Goal: Information Seeking & Learning: Learn about a topic

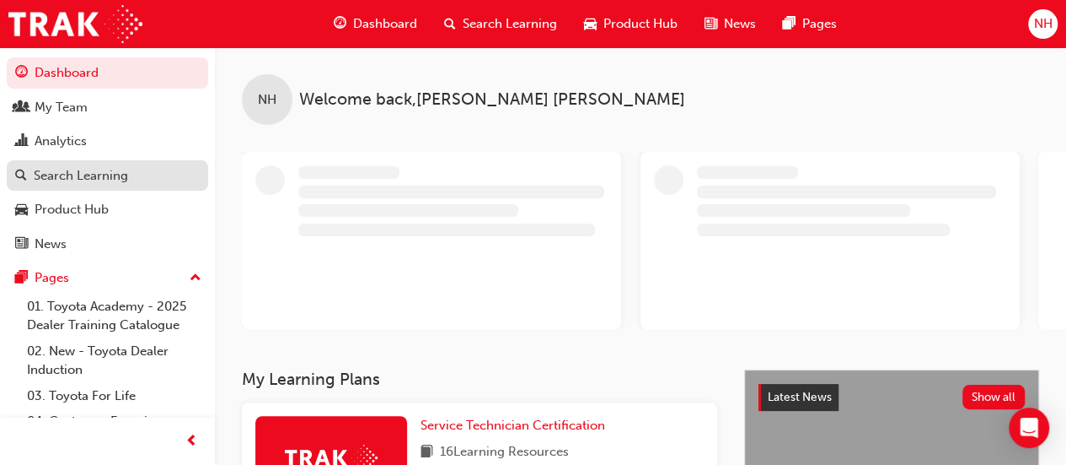
click at [57, 176] on div "Search Learning" at bounding box center [81, 175] width 94 height 19
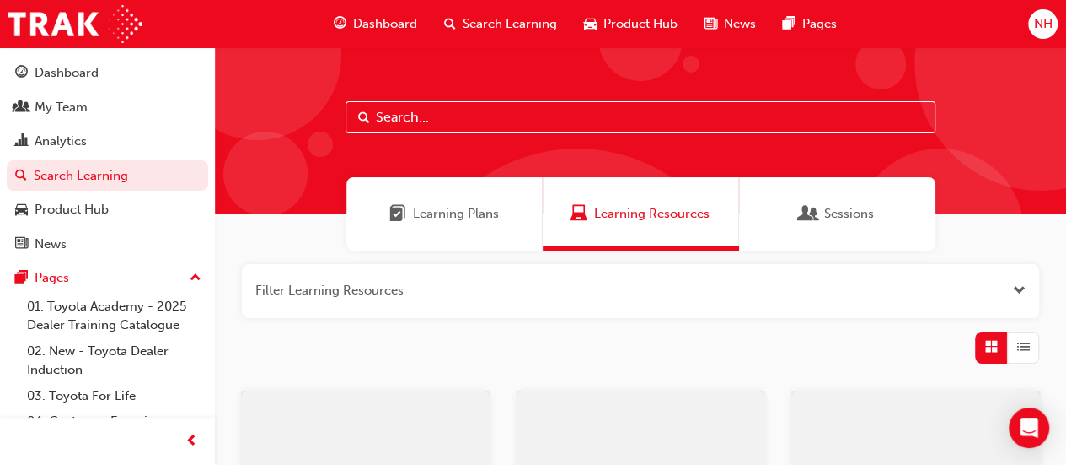
click at [408, 105] on input "text" at bounding box center [641, 117] width 590 height 32
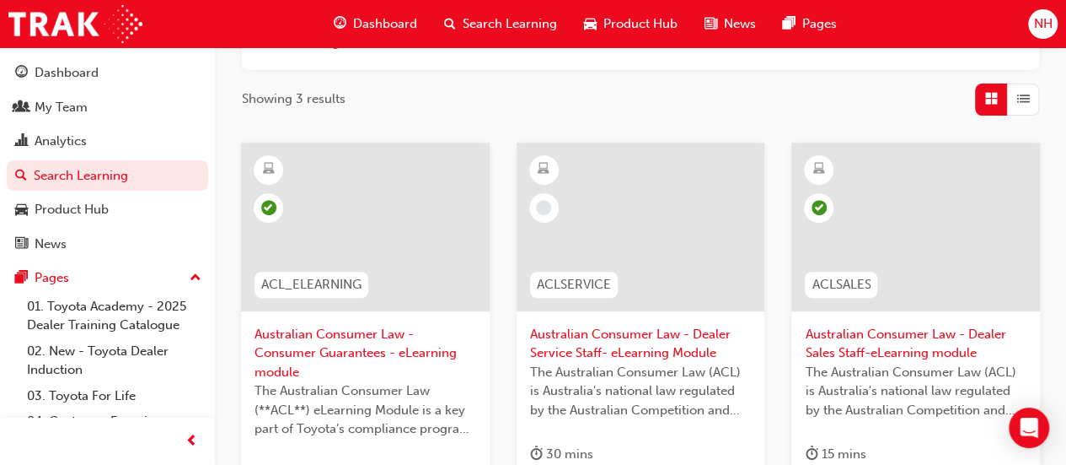
scroll to position [332, 0]
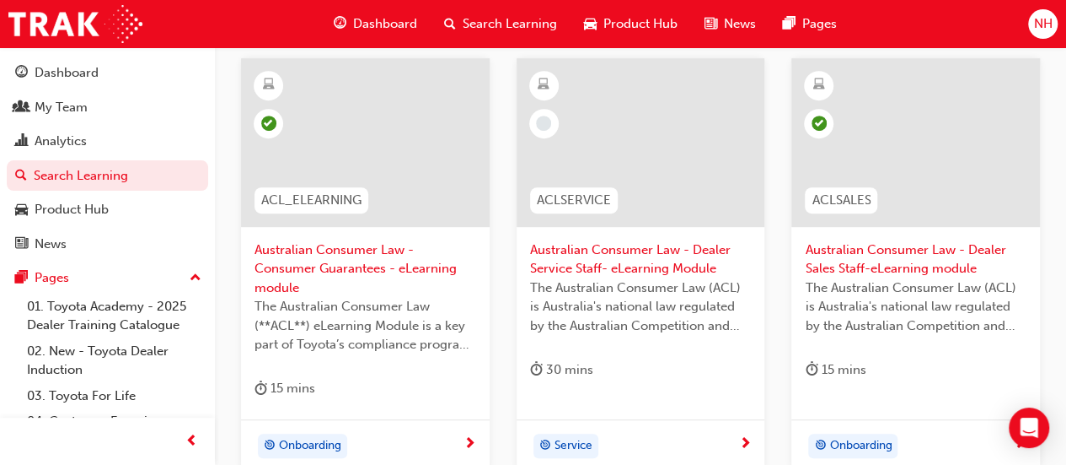
type input "acl"
click at [578, 260] on span "Australian Consumer Law - Dealer Service Staff- eLearning Module" at bounding box center [641, 259] width 222 height 38
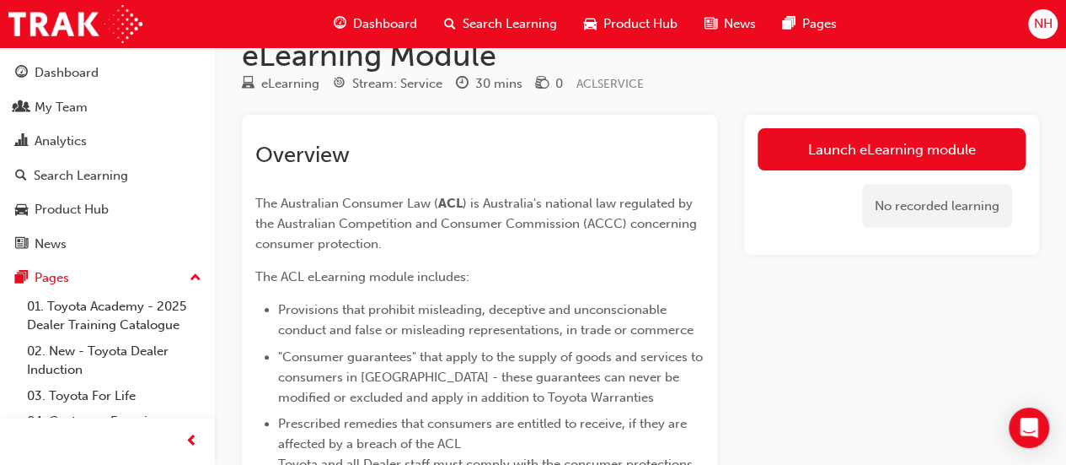
scroll to position [169, 0]
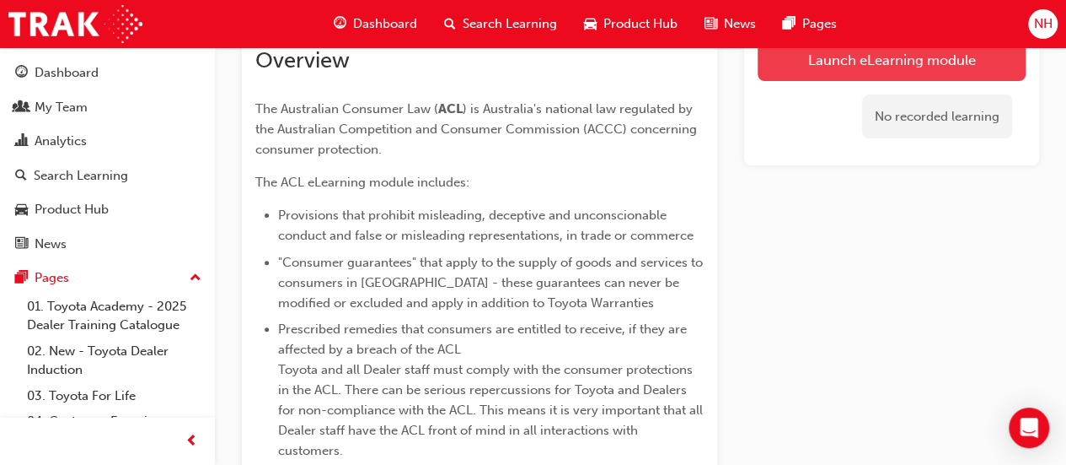
click at [844, 66] on link "Launch eLearning module" at bounding box center [892, 60] width 268 height 42
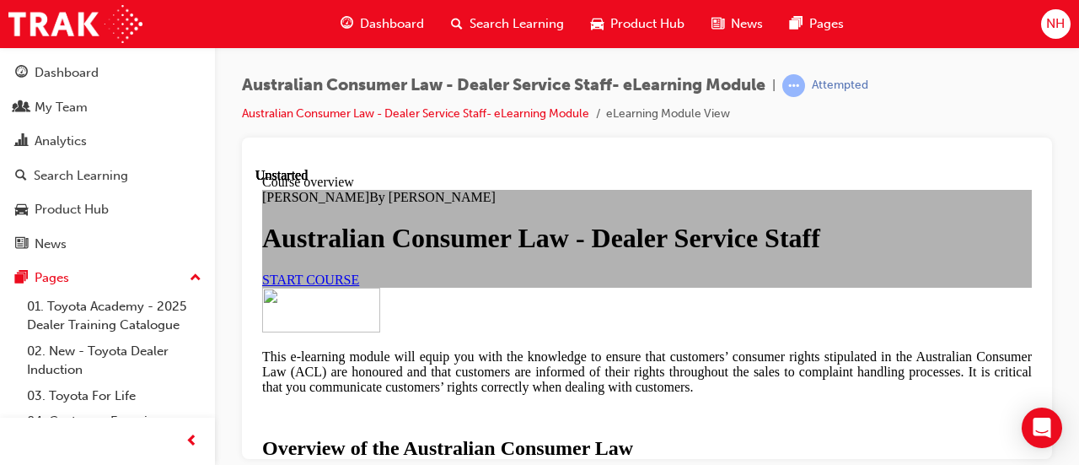
scroll to position [253, 0]
click at [359, 271] on span "START COURSE" at bounding box center [310, 278] width 97 height 14
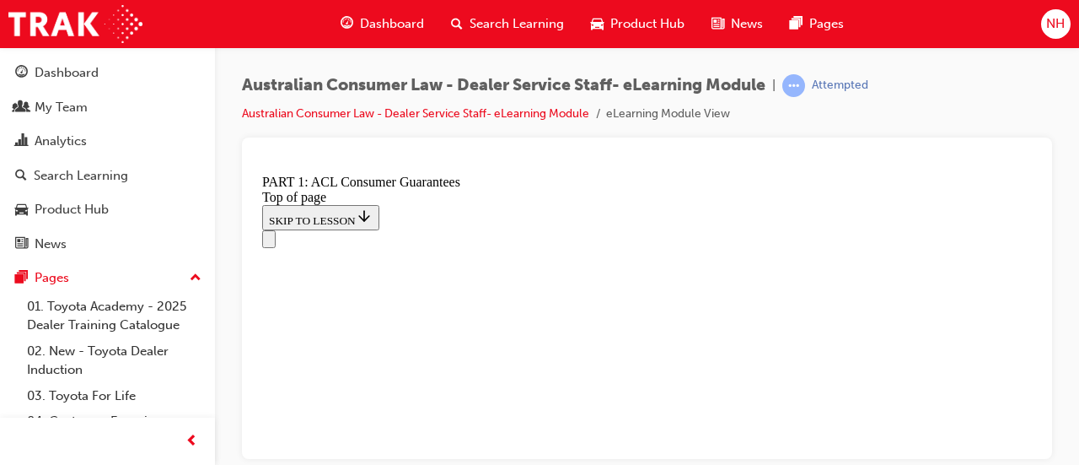
scroll to position [0, 0]
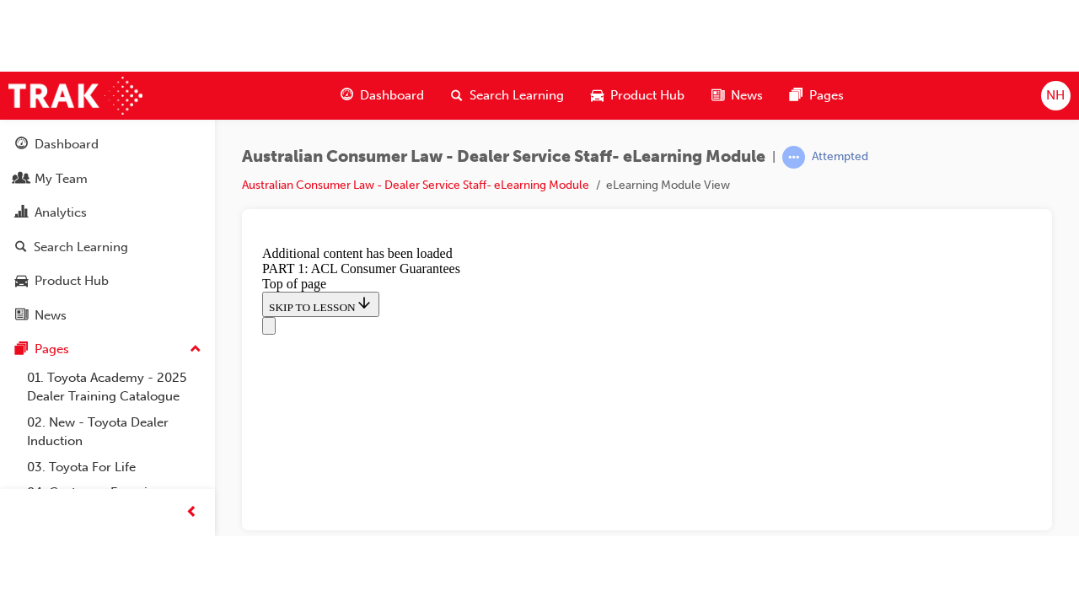
scroll to position [3262, 0]
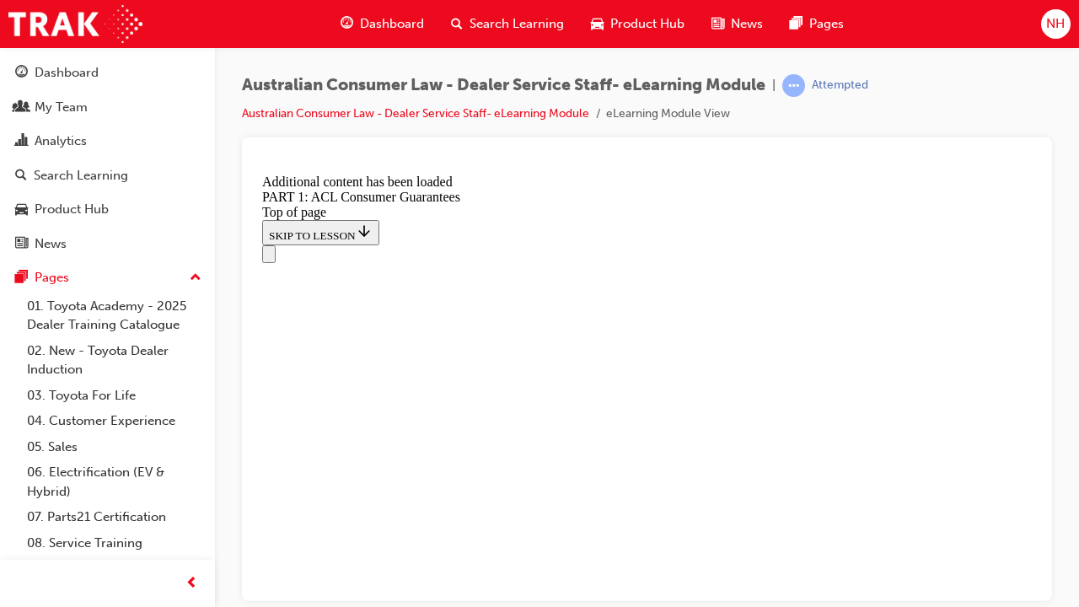
scroll to position [4371, 0]
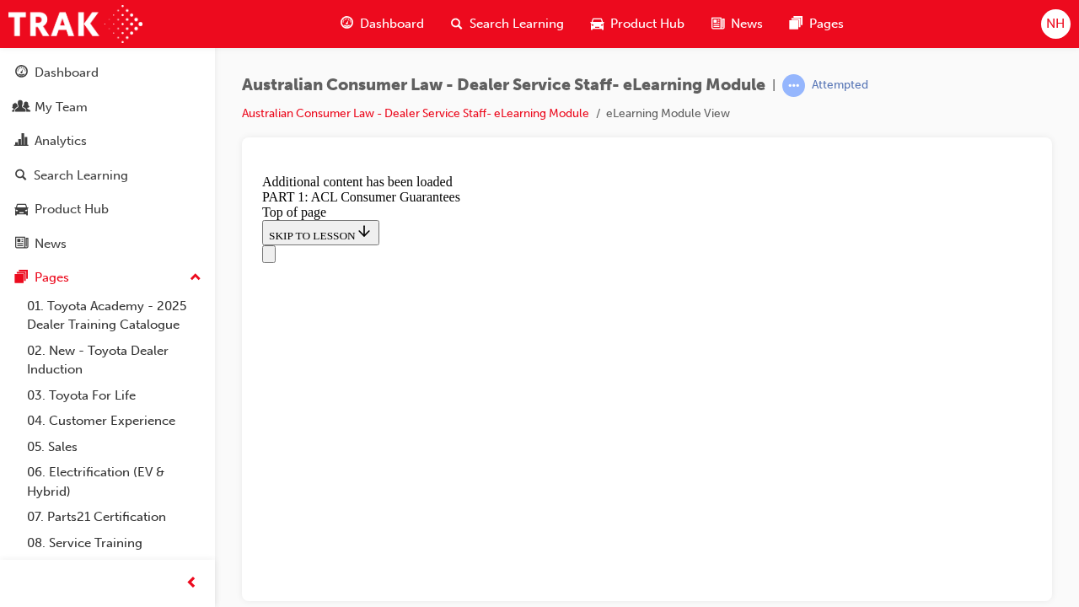
scroll to position [6451, 0]
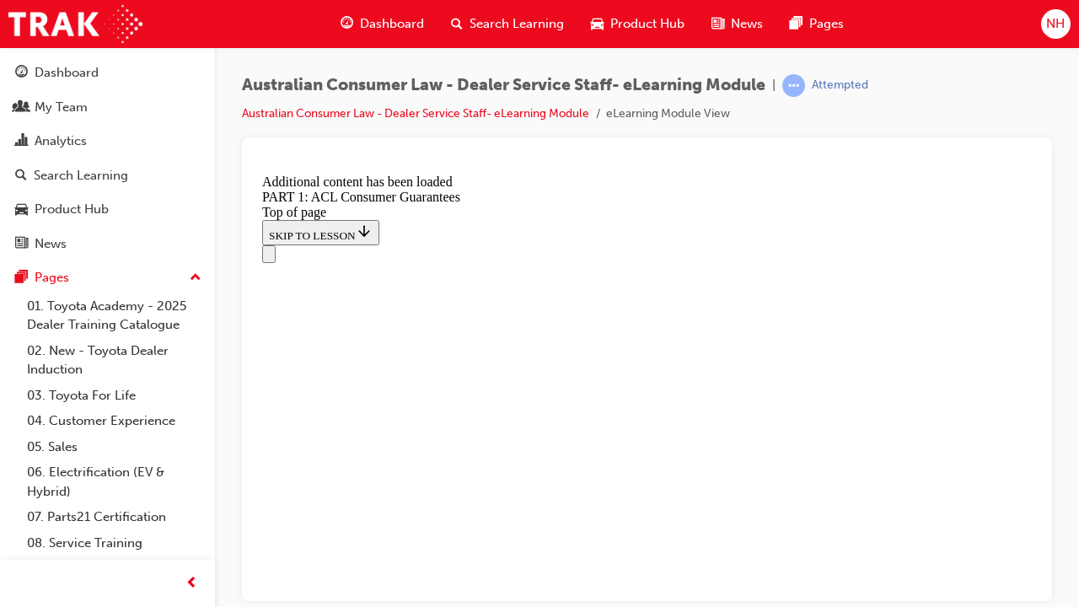
scroll to position [6748, 0]
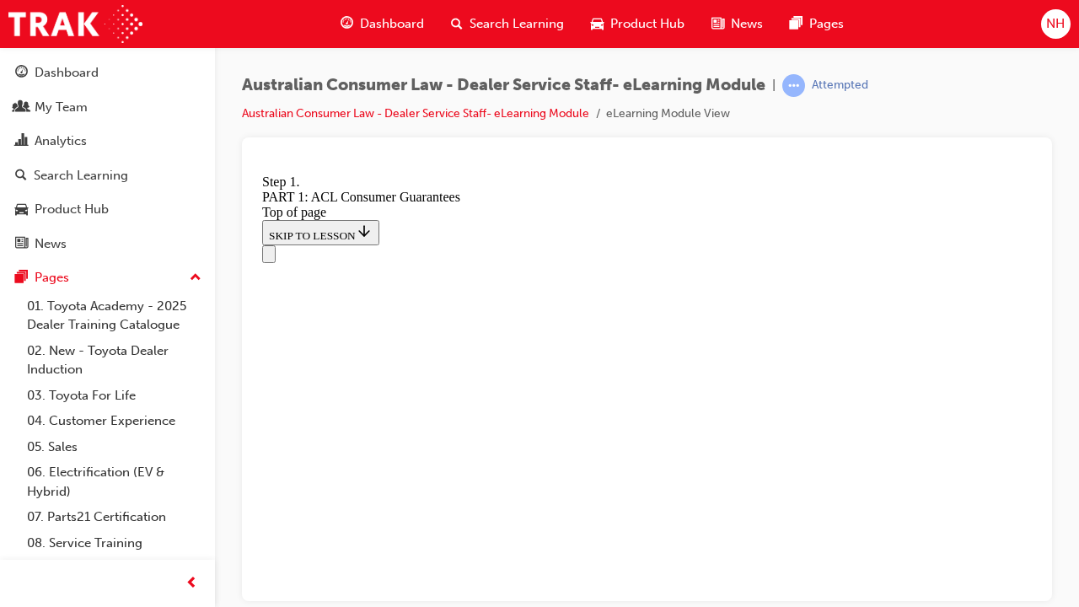
scroll to position [8424, 0]
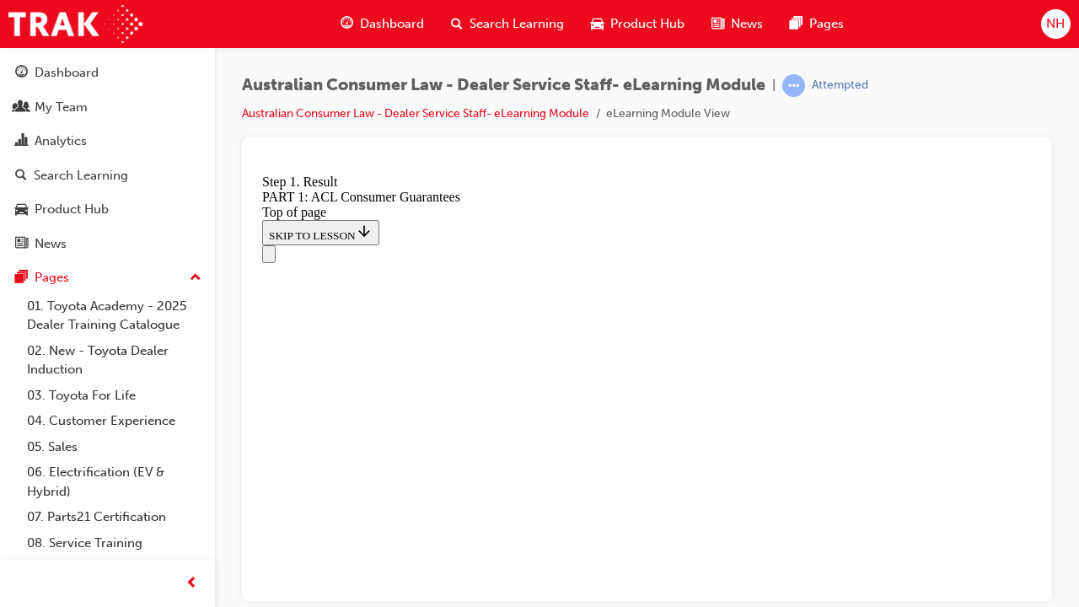
scroll to position [10391, 0]
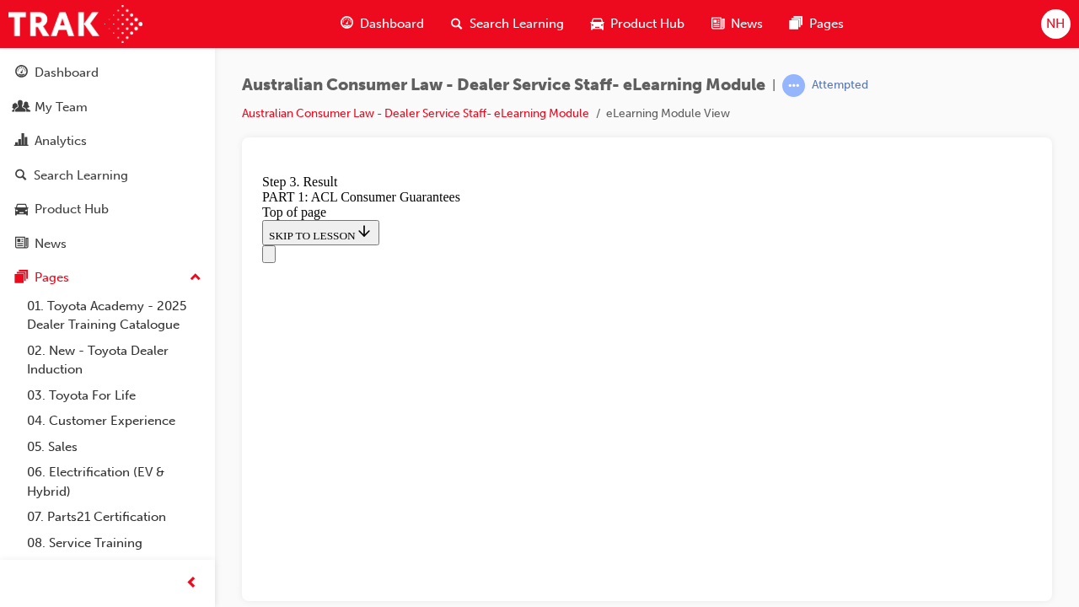
scroll to position [13096, 0]
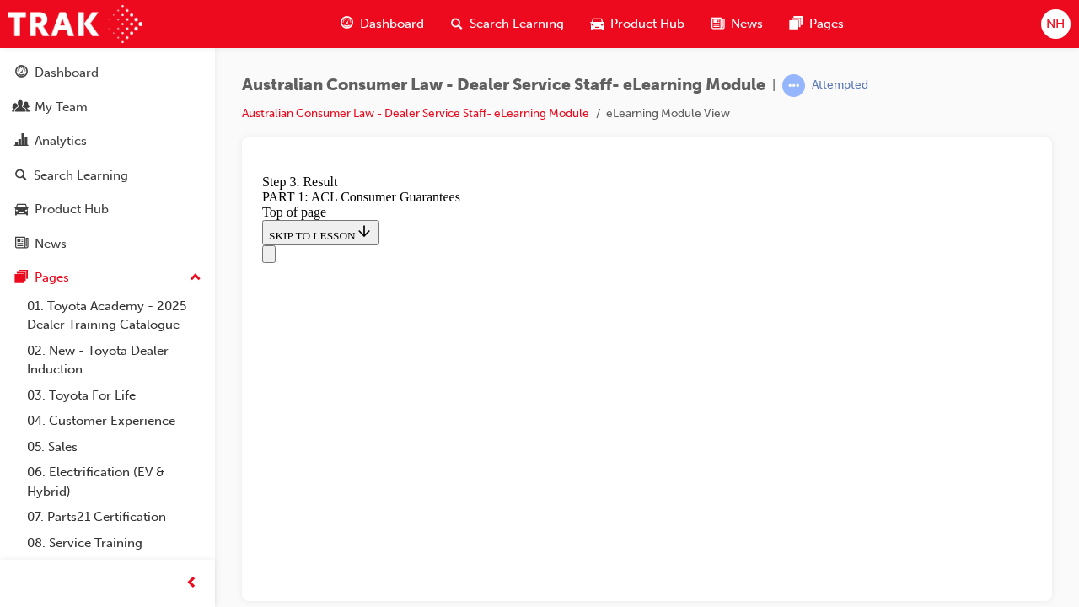
scroll to position [13011, 0]
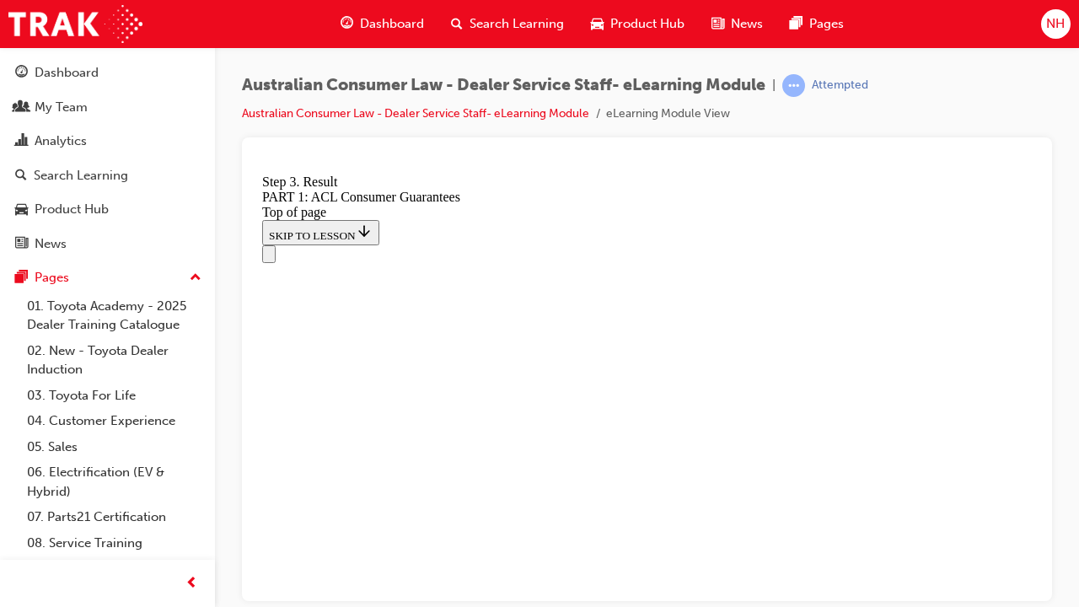
scroll to position [13096, 0]
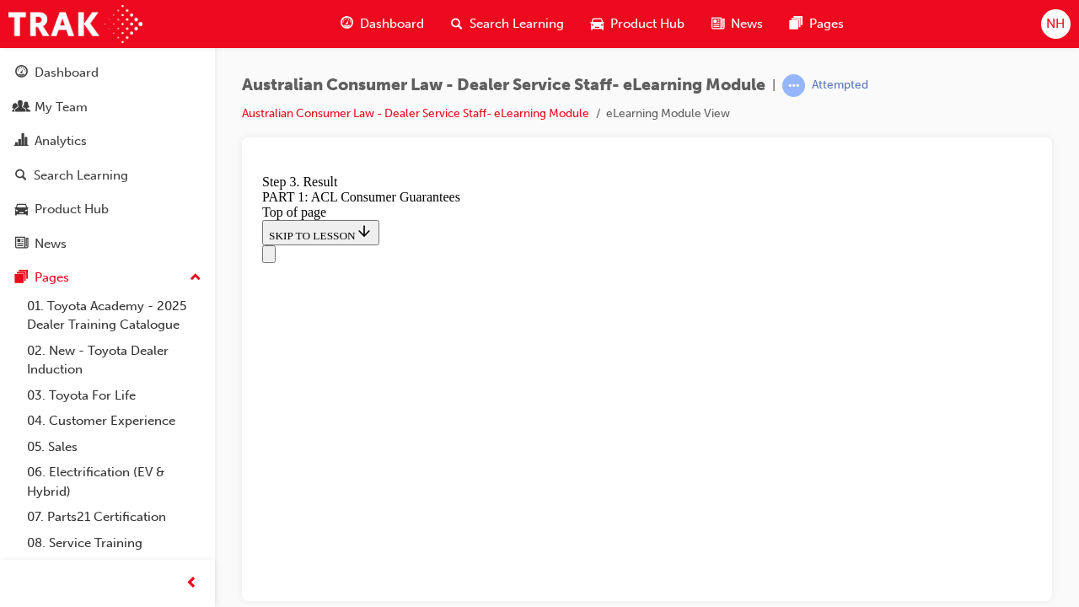
scroll to position [15108, 0]
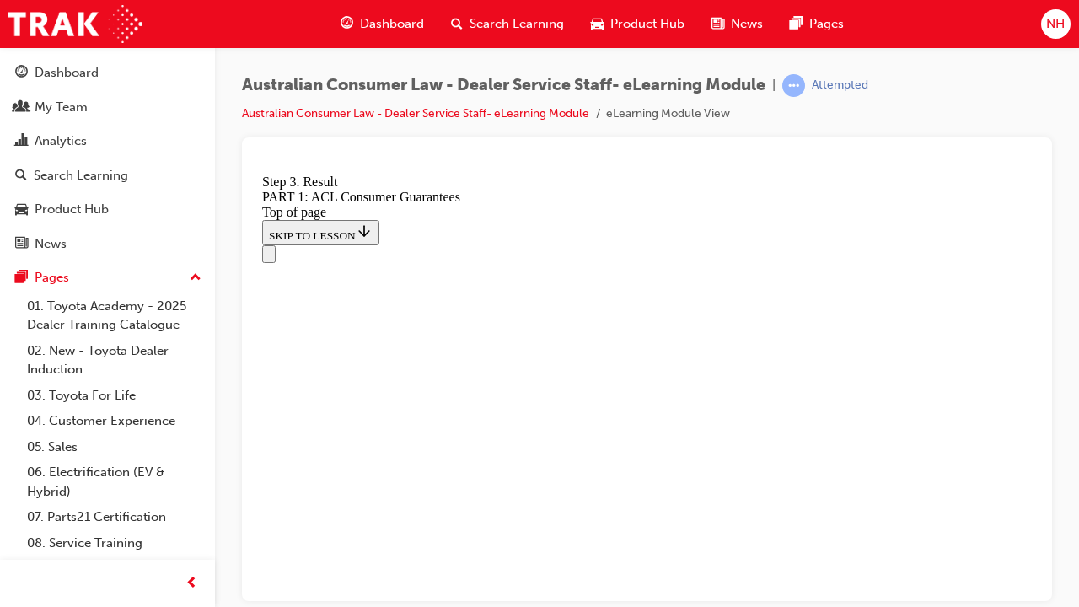
scroll to position [16879, 0]
drag, startPoint x: 943, startPoint y: 383, endPoint x: 890, endPoint y: 387, distance: 52.4
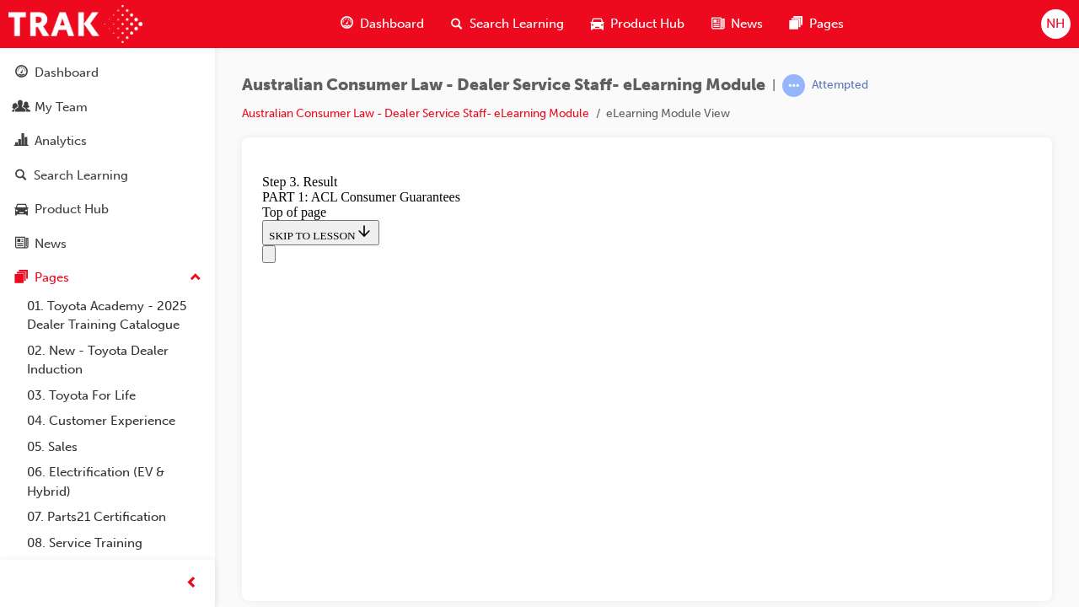
scroll to position [18183, 0]
drag, startPoint x: 555, startPoint y: 580, endPoint x: 728, endPoint y: 268, distance: 357.0
drag, startPoint x: 508, startPoint y: 450, endPoint x: 718, endPoint y: 240, distance: 297.5
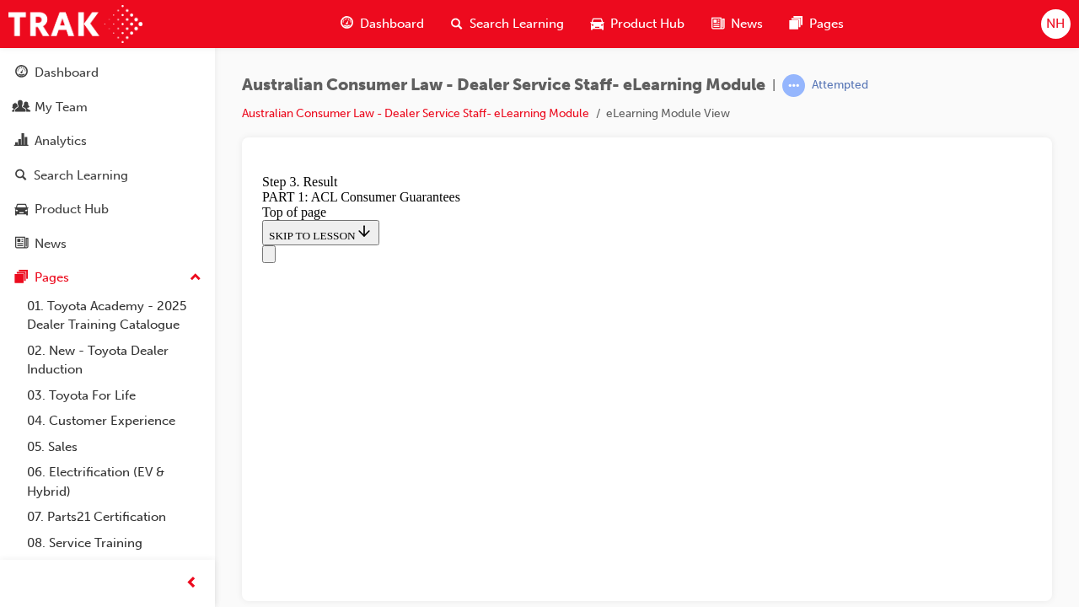
drag, startPoint x: 530, startPoint y: 572, endPoint x: 723, endPoint y: 352, distance: 293.4
drag, startPoint x: 570, startPoint y: 449, endPoint x: 649, endPoint y: 457, distance: 79.6
drag, startPoint x: 523, startPoint y: 544, endPoint x: 615, endPoint y: 545, distance: 92.7
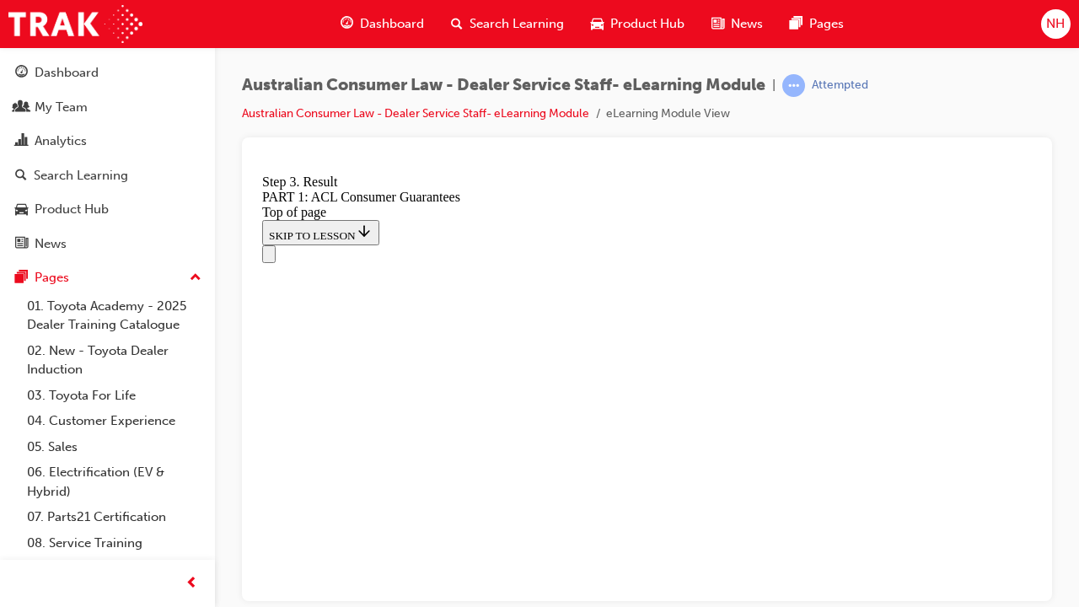
scroll to position [18614, 0]
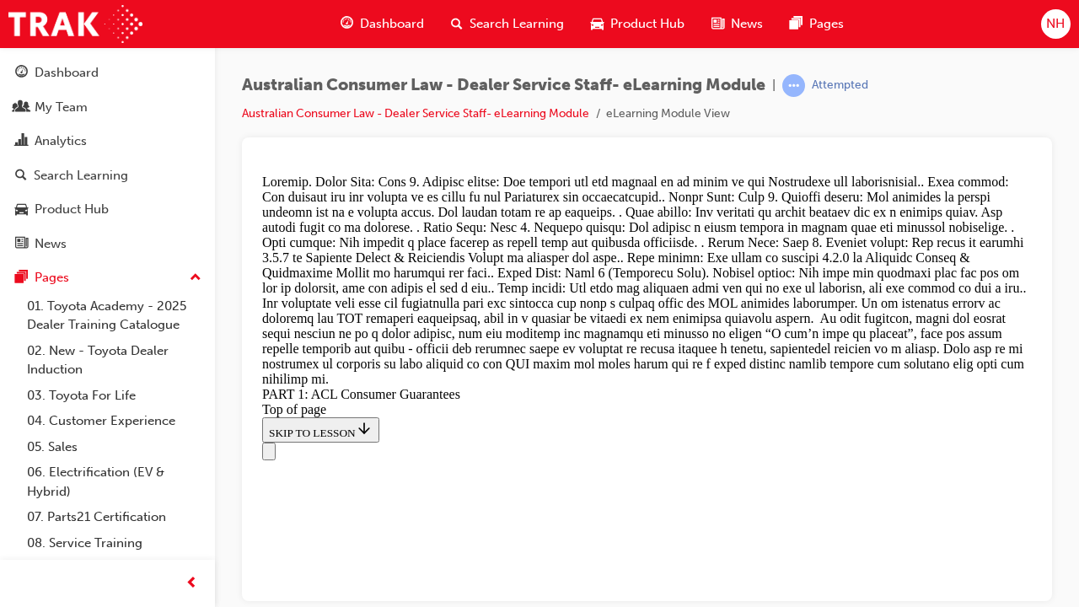
scroll to position [19987, 0]
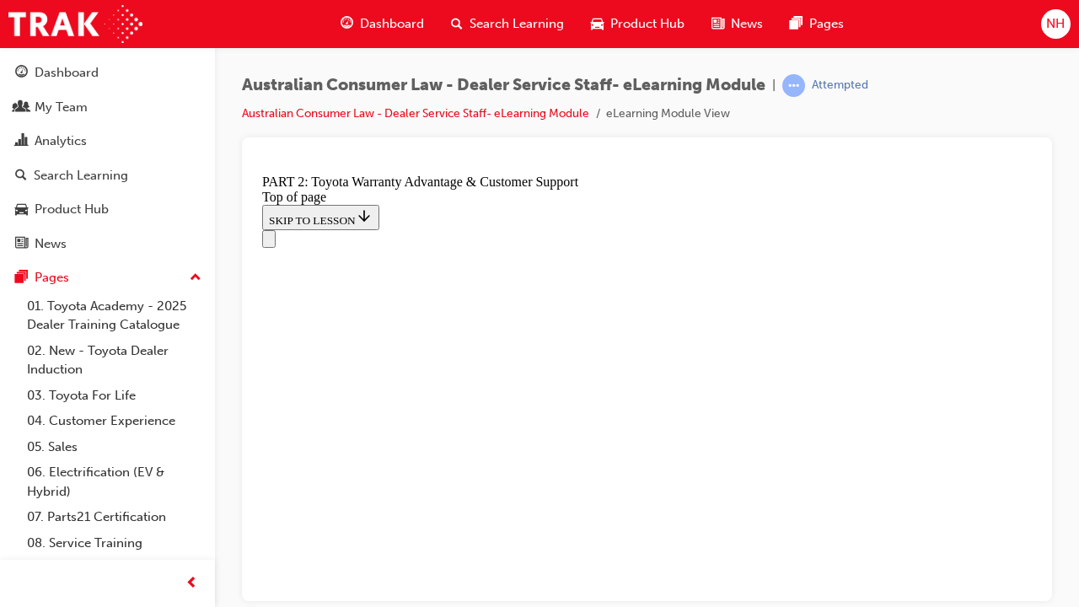
scroll to position [1401, 0]
click button "CONTINUE"
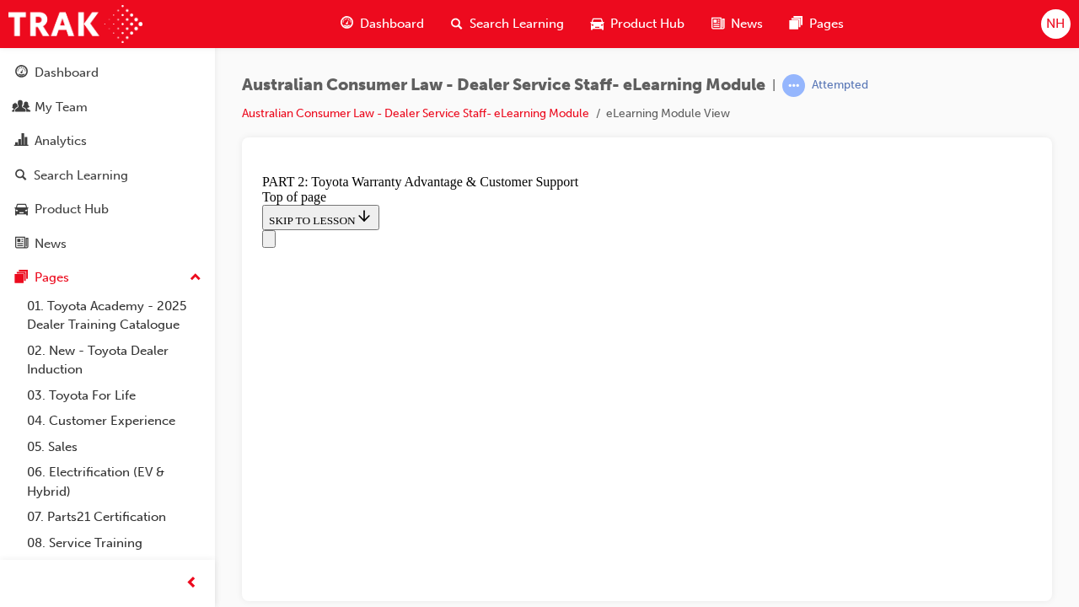
click button "CONTINUE"
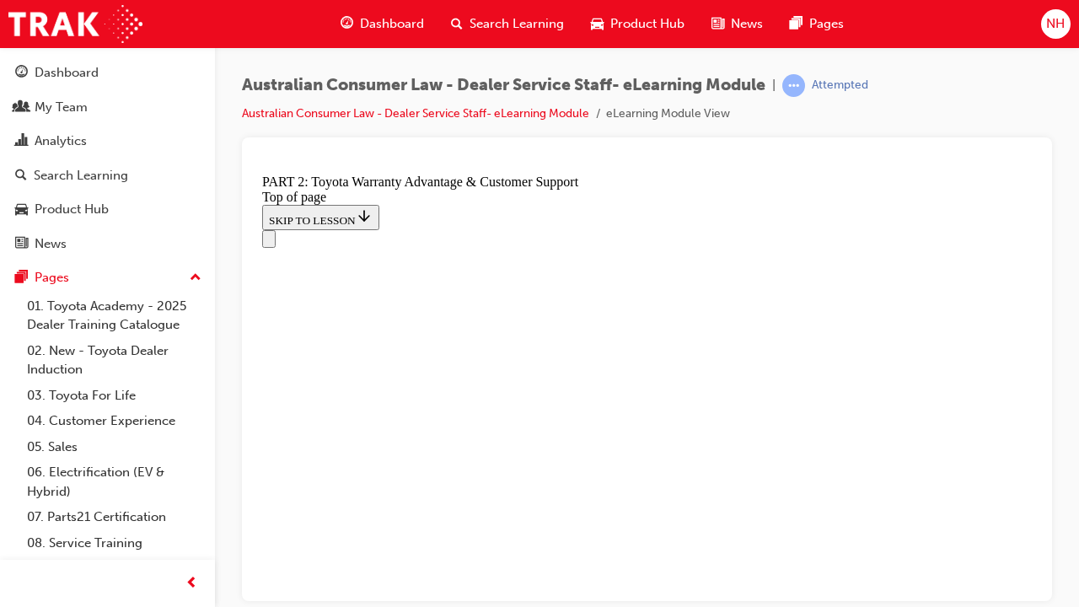
click button "CONTINUE"
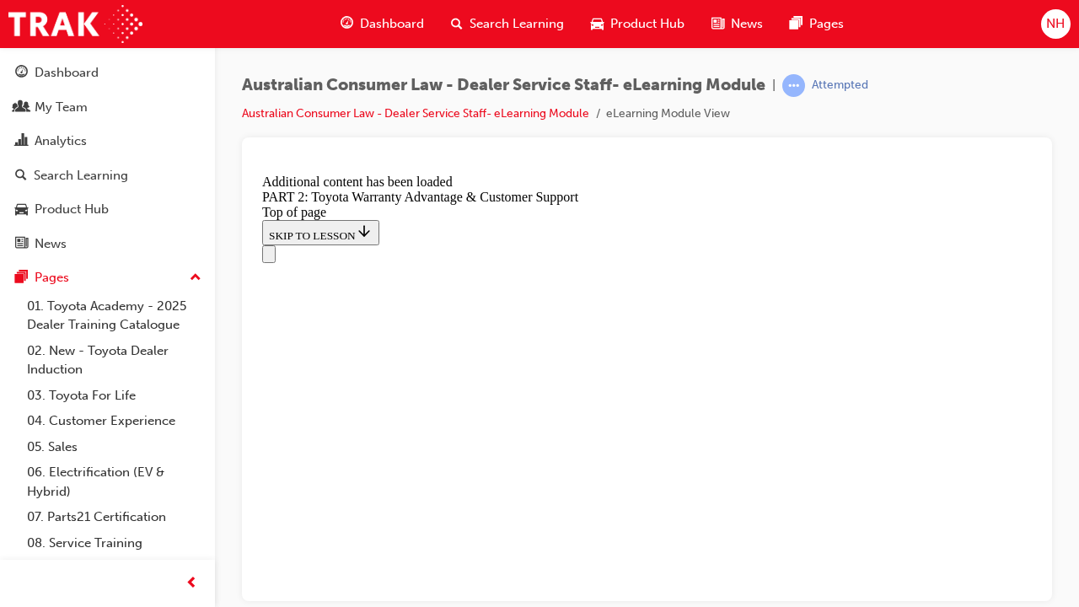
scroll to position [1834, 0]
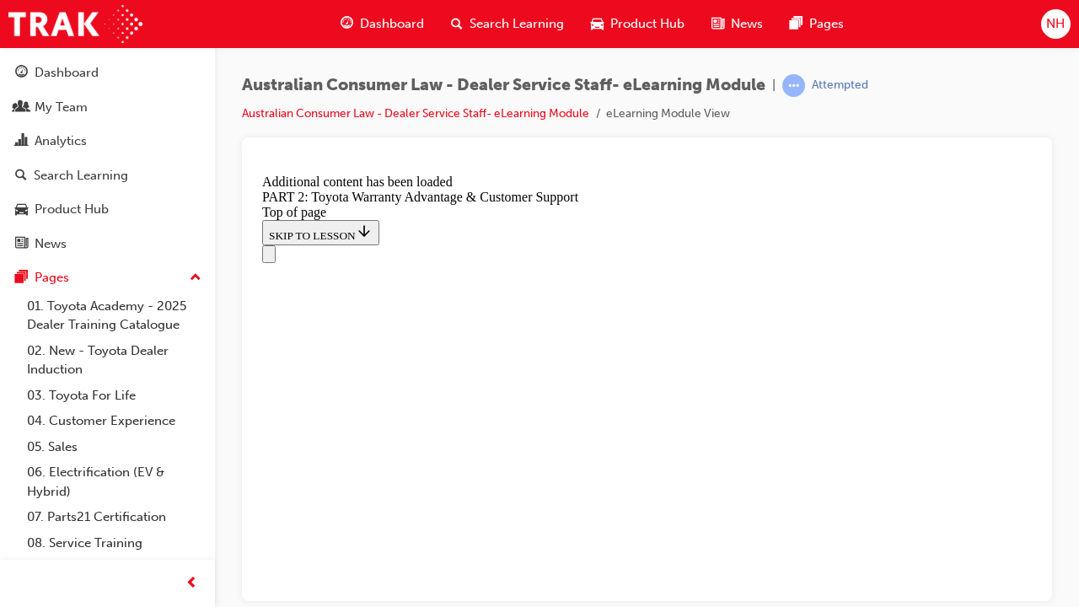
scroll to position [6355, 0]
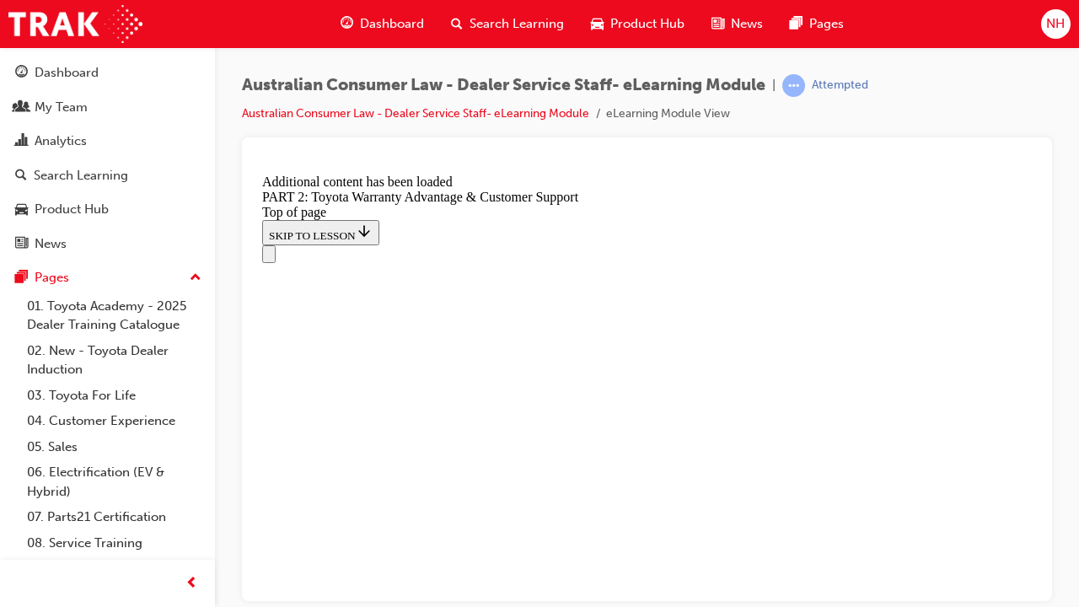
scroll to position [7377, 0]
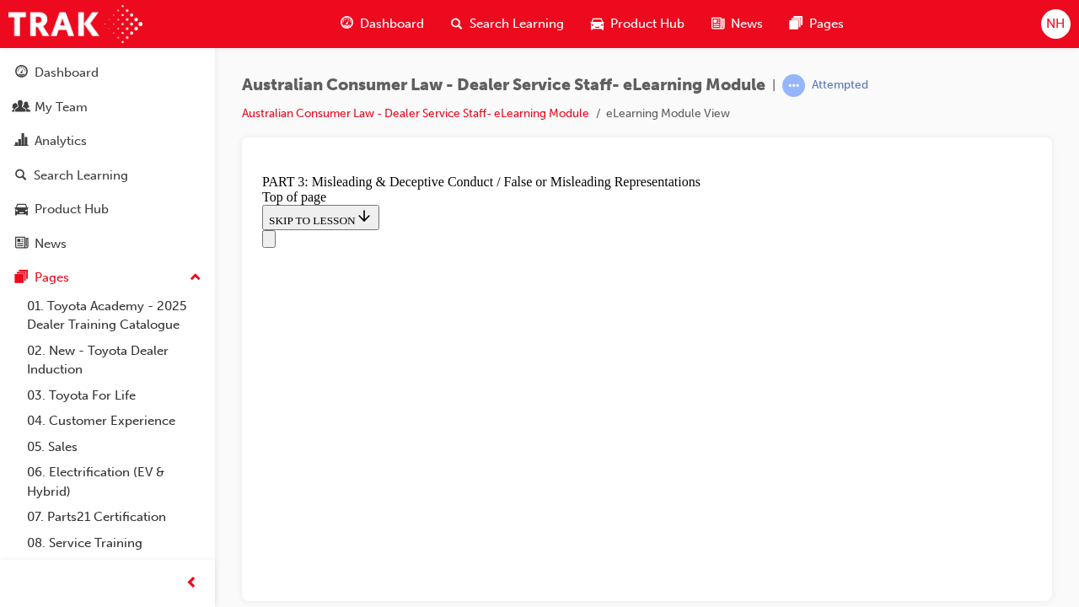
scroll to position [1233, 0]
click button "CONTINUE"
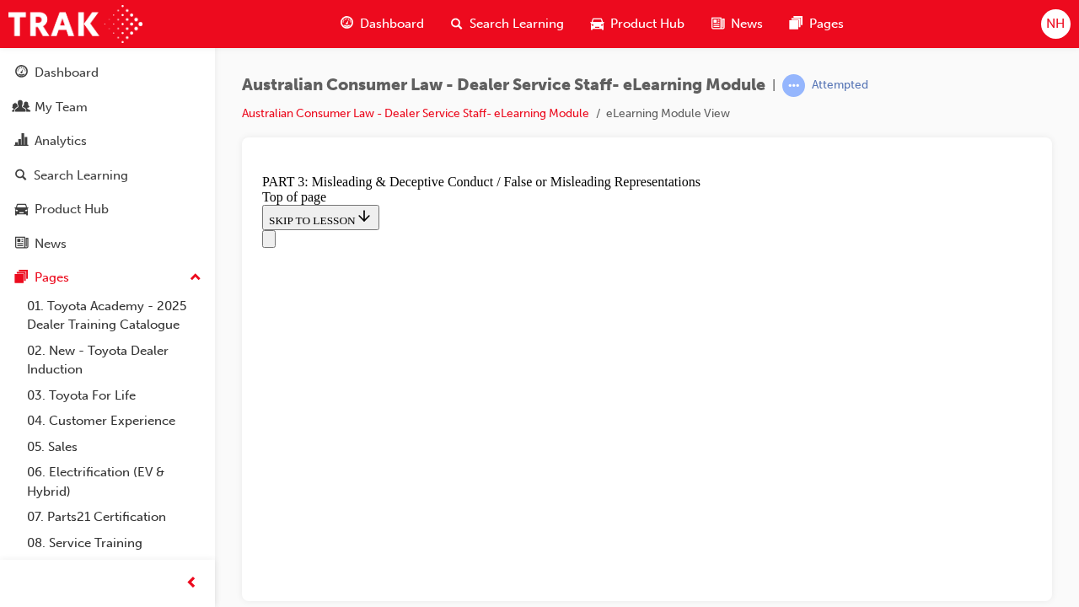
click button "CONTINUE"
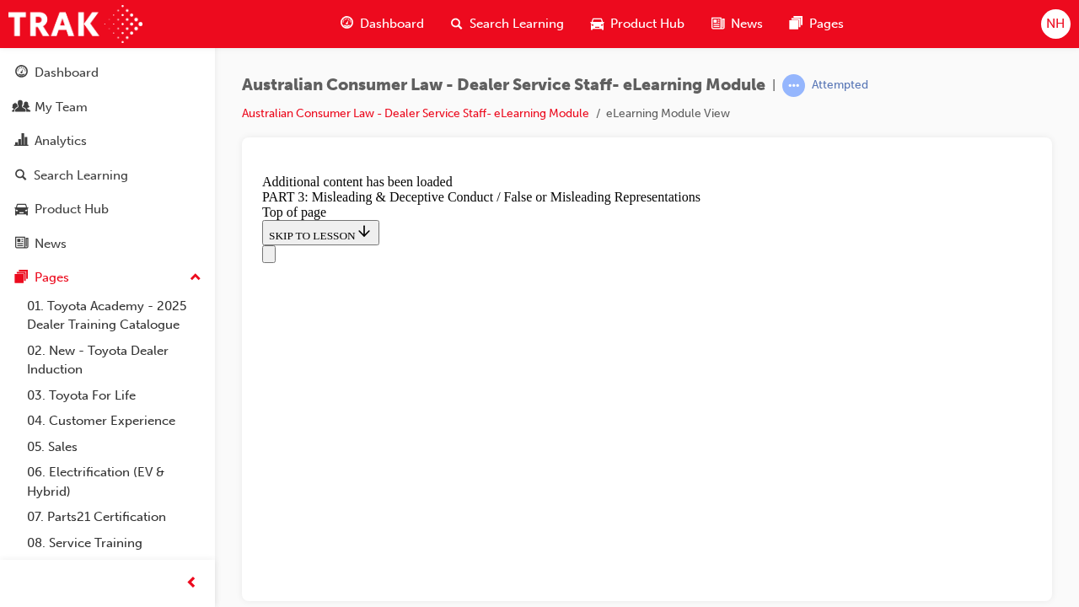
scroll to position [3930, 0]
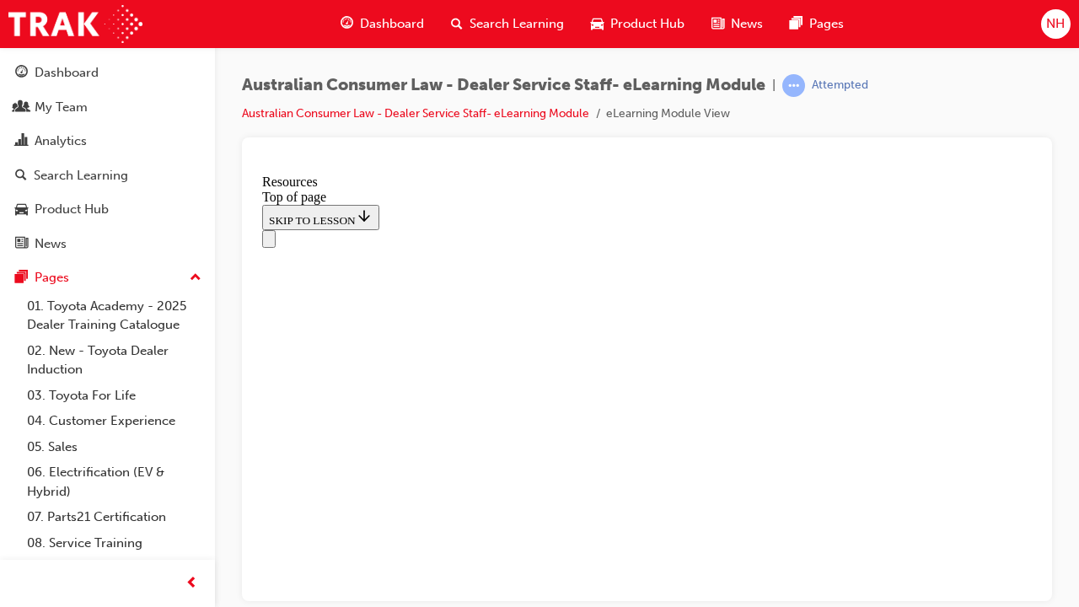
scroll to position [970, 0]
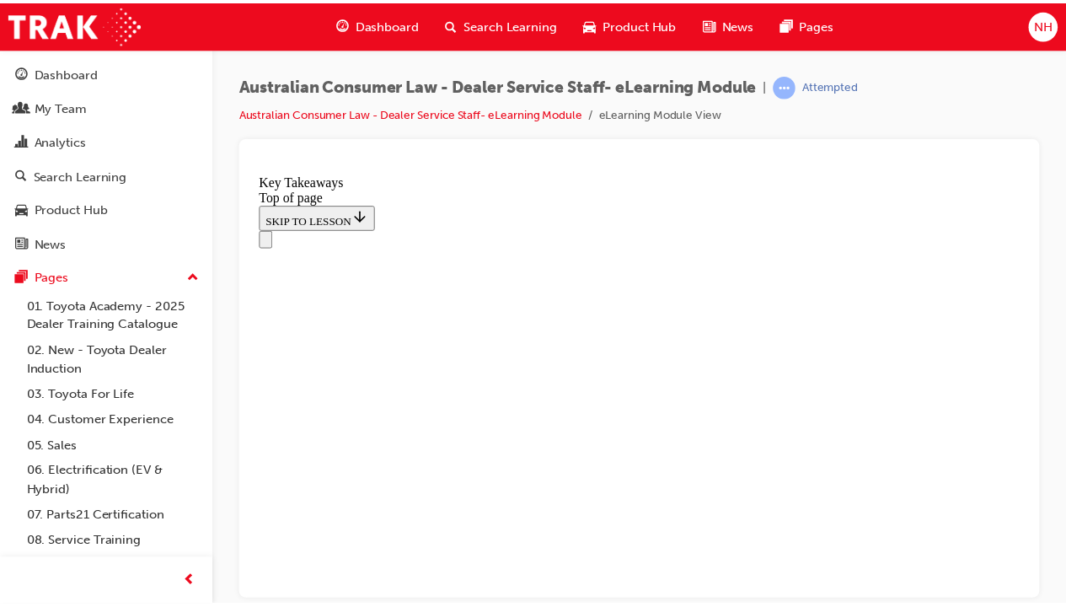
scroll to position [545, 0]
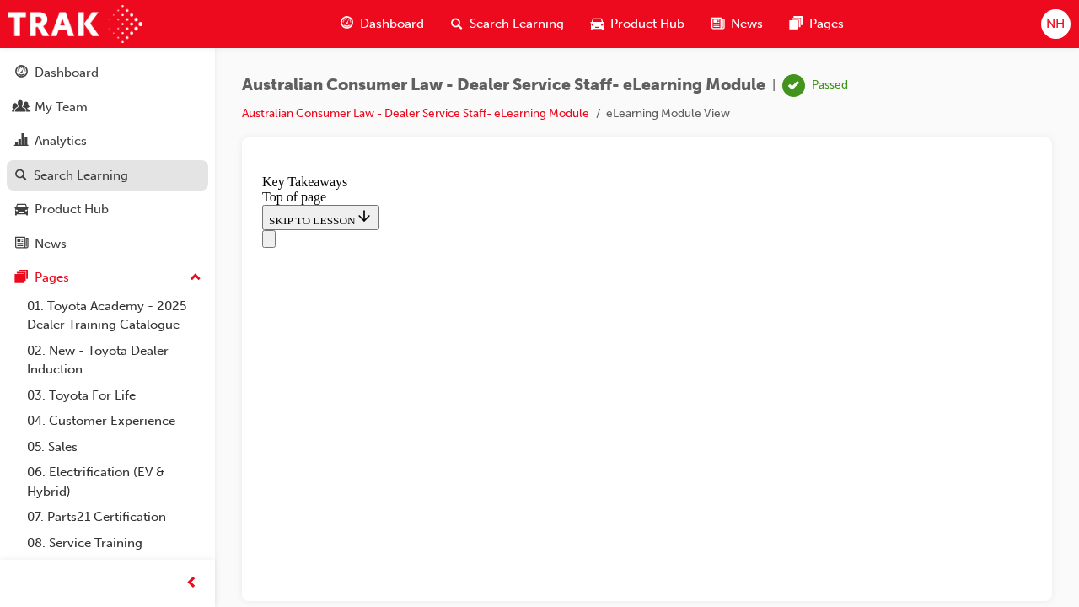
click at [59, 175] on div "Search Learning" at bounding box center [81, 175] width 94 height 19
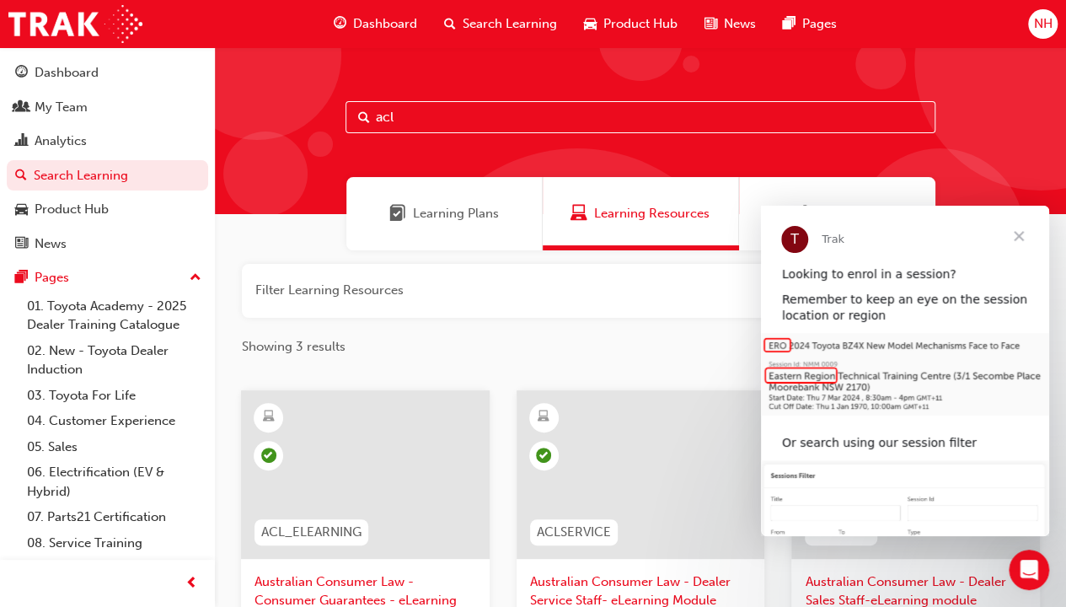
click at [1023, 236] on span "Close" at bounding box center [1019, 236] width 61 height 61
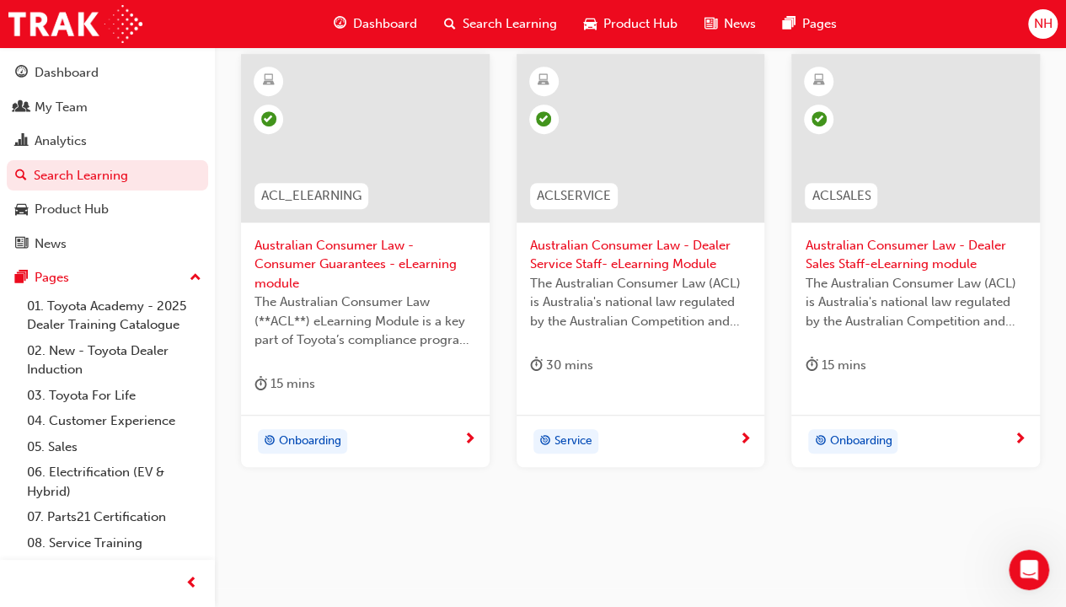
scroll to position [337, 0]
click at [363, 182] on div "ACL_ELEARNING" at bounding box center [312, 195] width 114 height 26
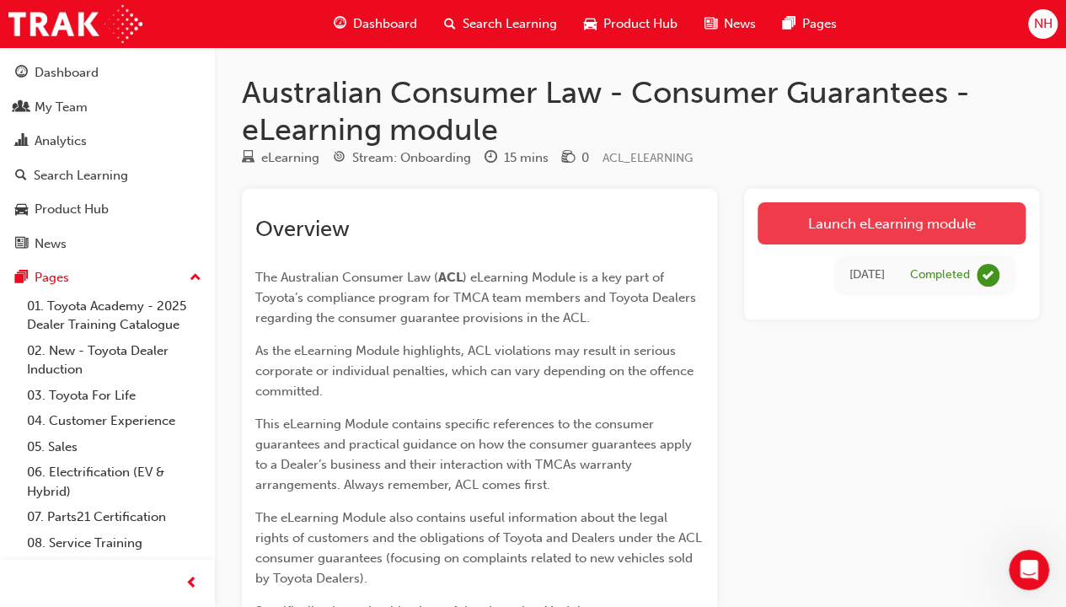
click at [824, 233] on link "Launch eLearning module" at bounding box center [892, 223] width 268 height 42
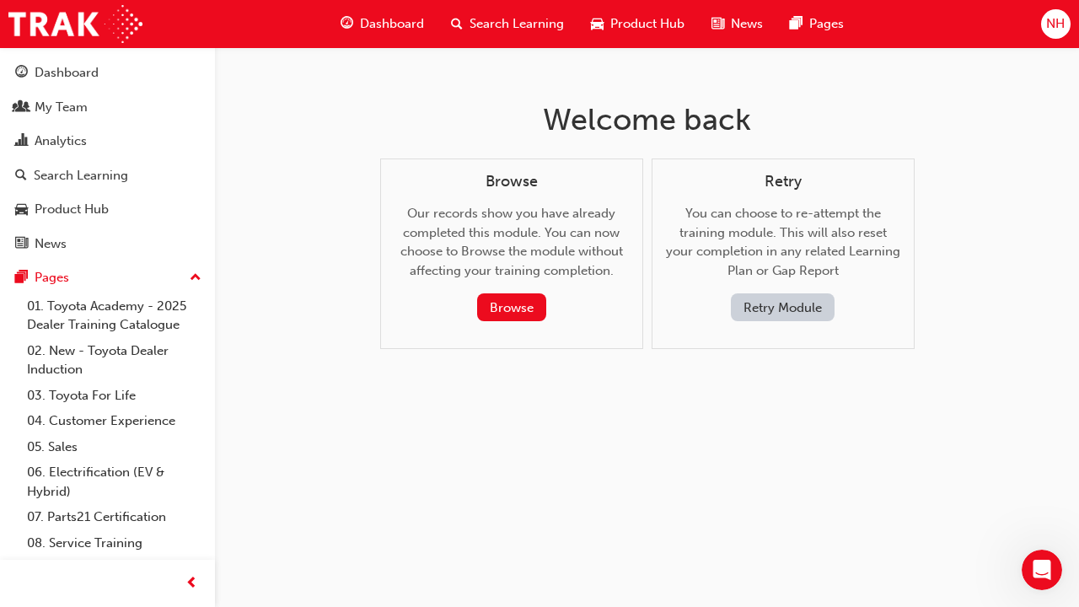
click at [765, 309] on button "Retry Module" at bounding box center [783, 307] width 104 height 28
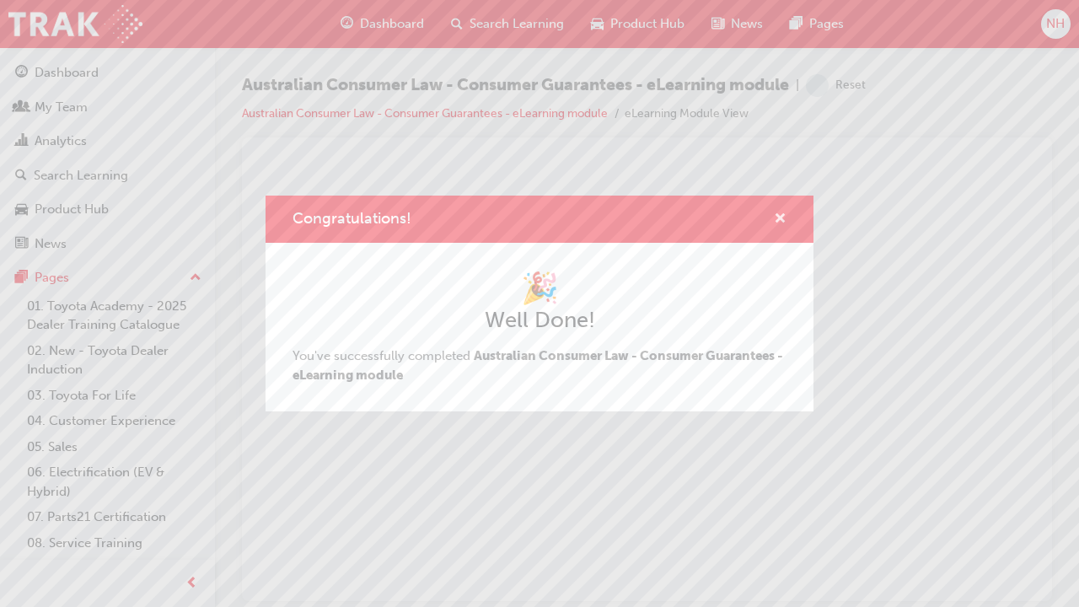
click at [780, 214] on span "cross-icon" at bounding box center [780, 219] width 13 height 15
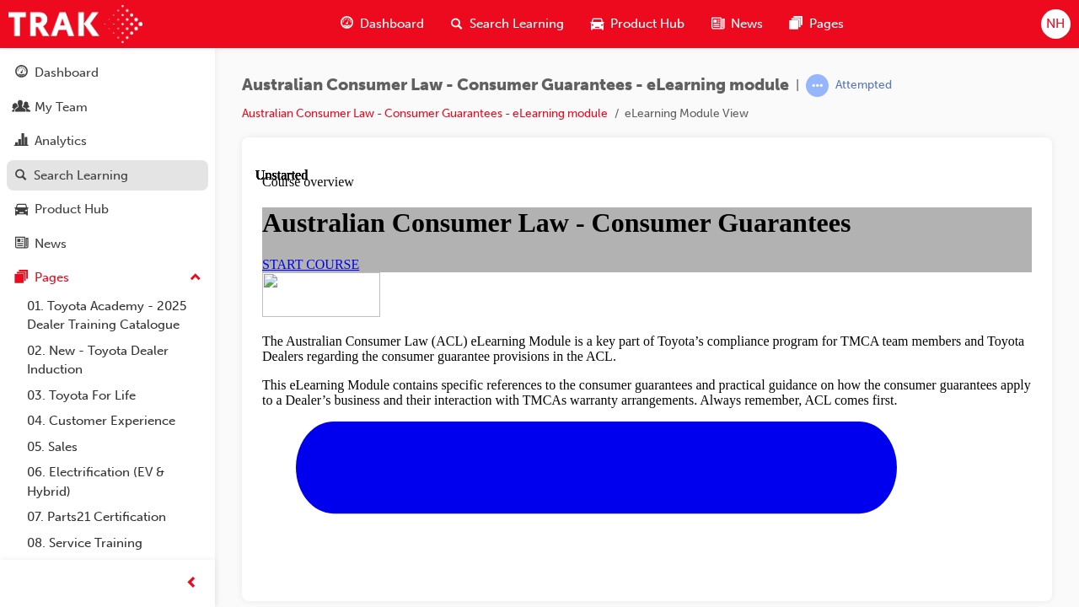
click at [78, 180] on div "Search Learning" at bounding box center [81, 175] width 94 height 19
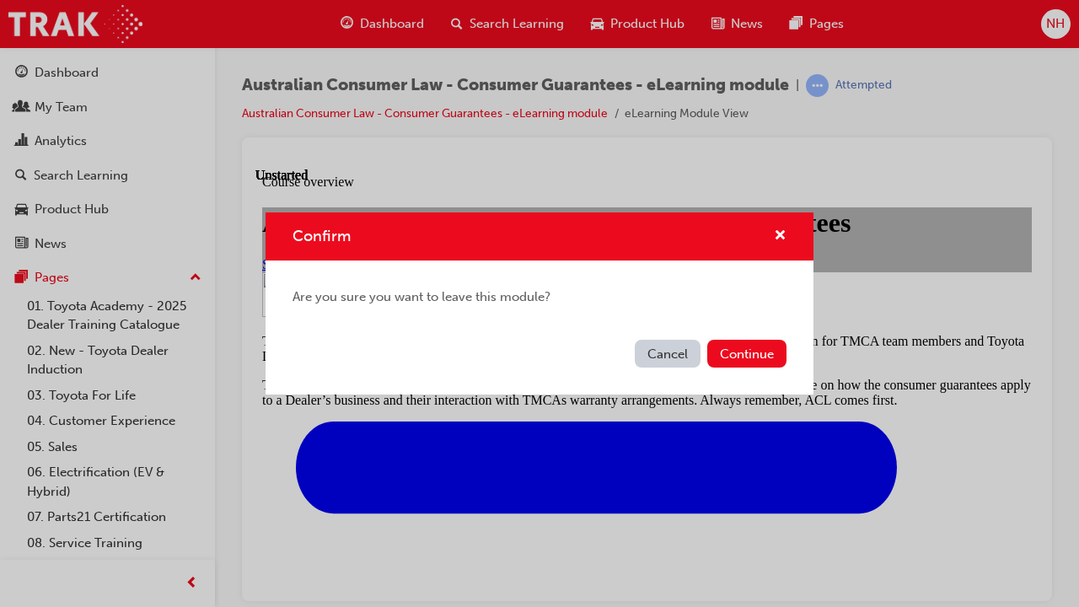
click at [787, 233] on div "Confirm" at bounding box center [540, 236] width 548 height 48
click at [782, 231] on span "cross-icon" at bounding box center [780, 236] width 13 height 15
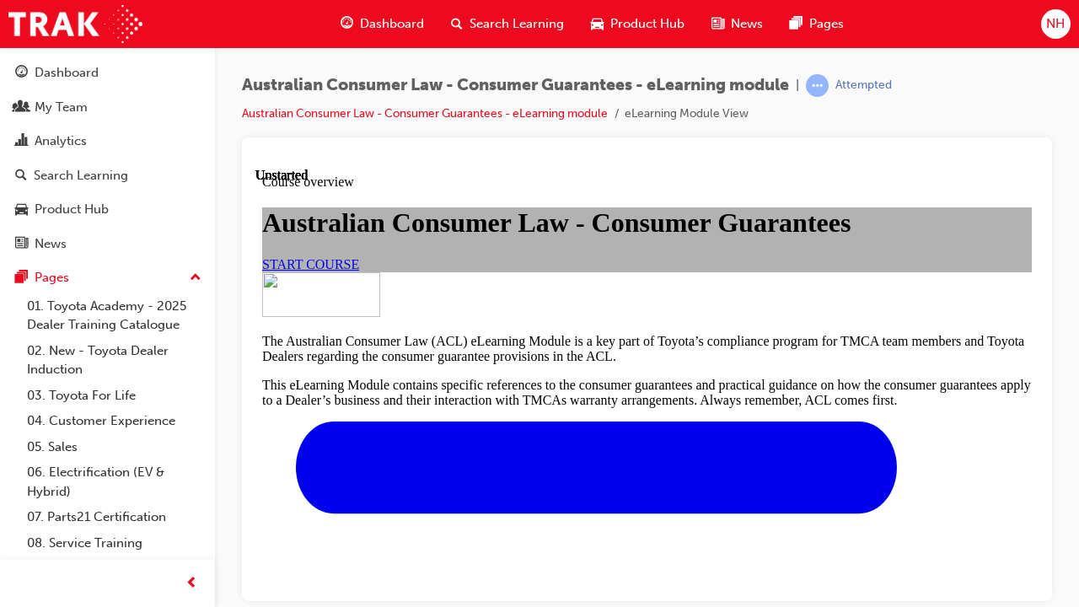
click at [359, 271] on span "START COURSE" at bounding box center [310, 263] width 97 height 14
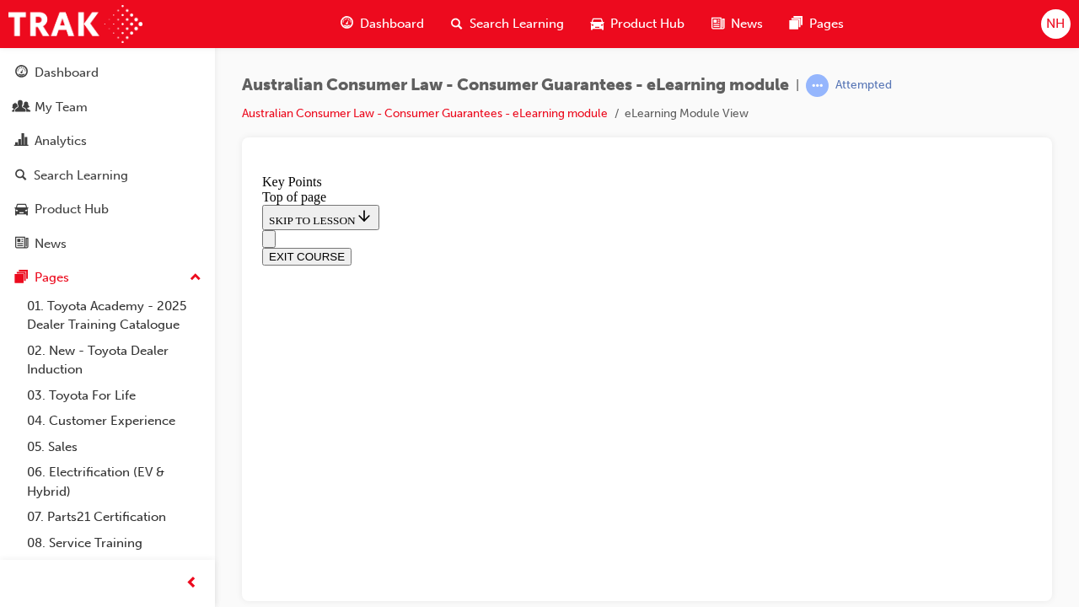
scroll to position [811, 0]
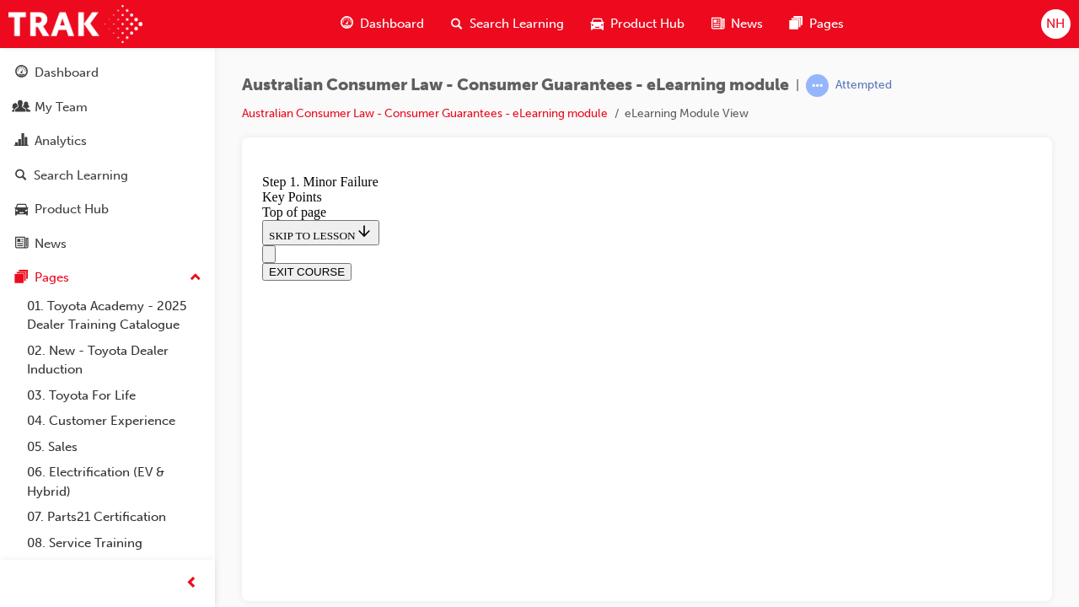
scroll to position [3478, 0]
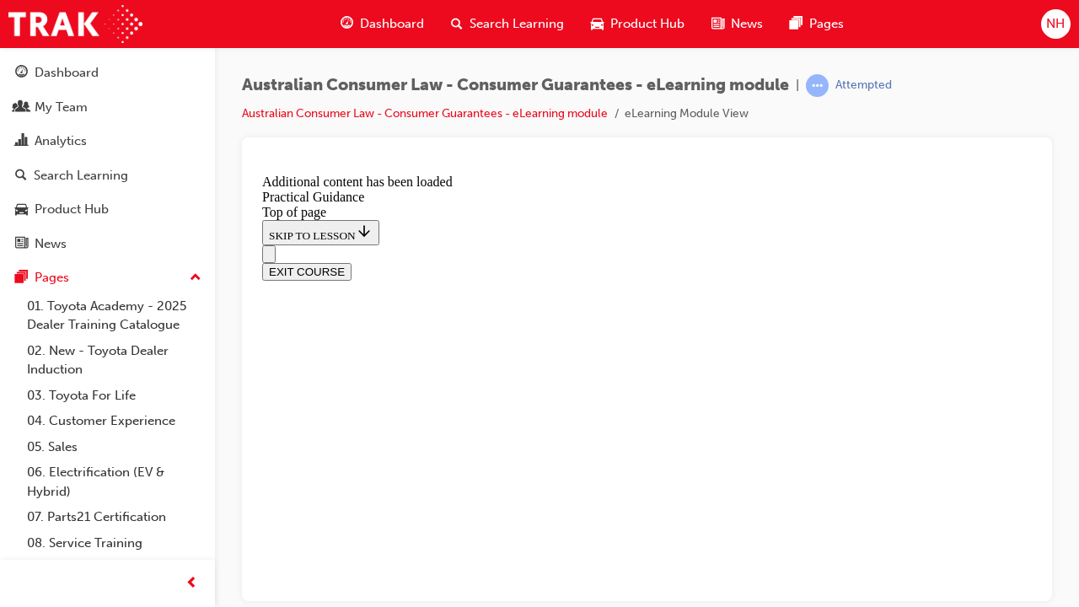
scroll to position [1189, 0]
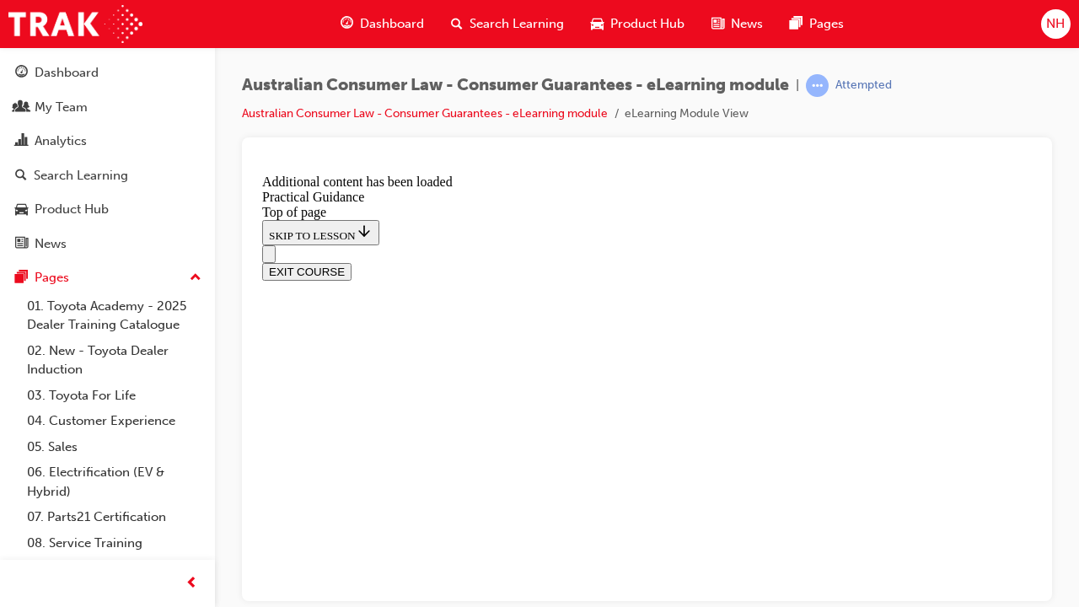
scroll to position [4298, 0]
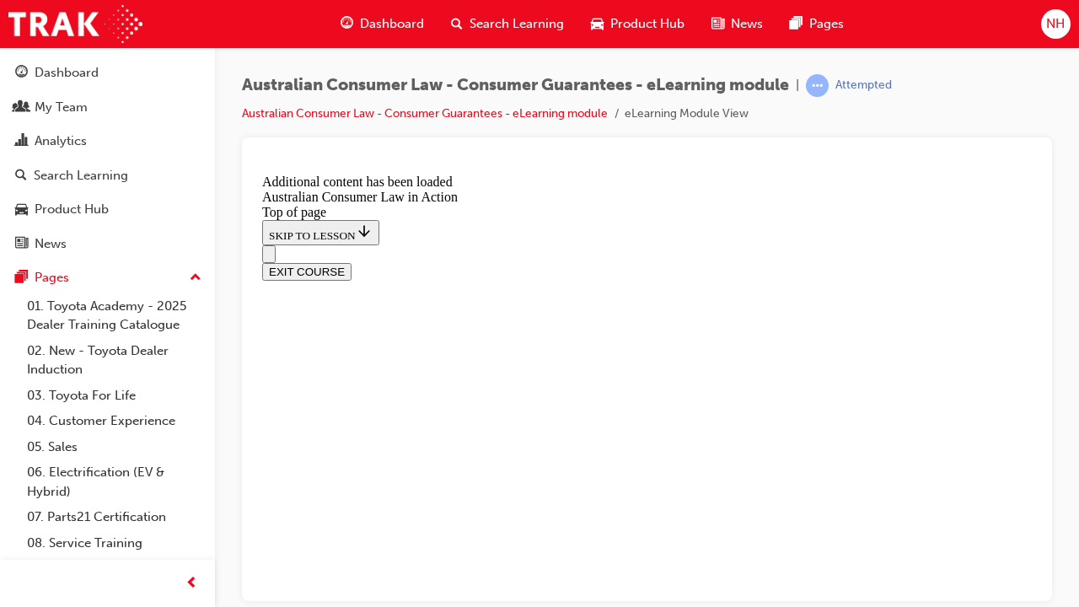
scroll to position [3553, 0]
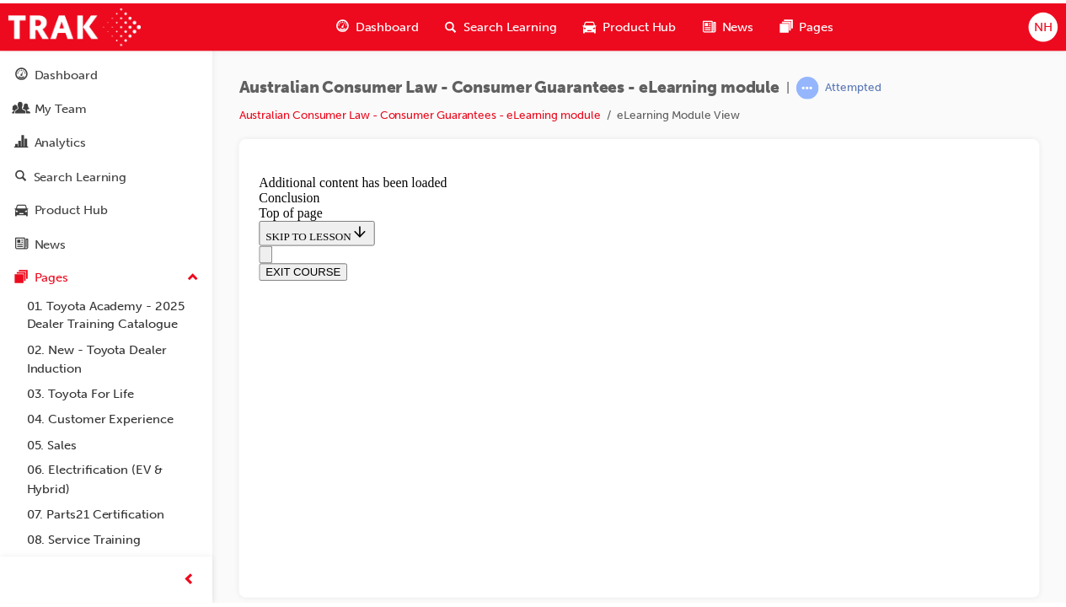
scroll to position [292, 0]
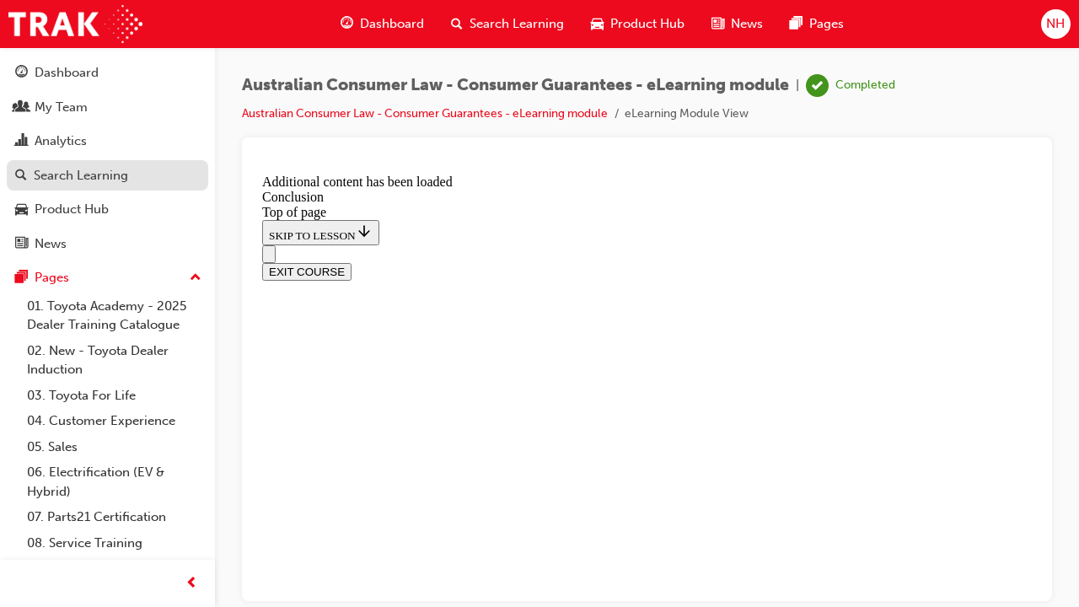
click at [64, 169] on div "Search Learning" at bounding box center [81, 175] width 94 height 19
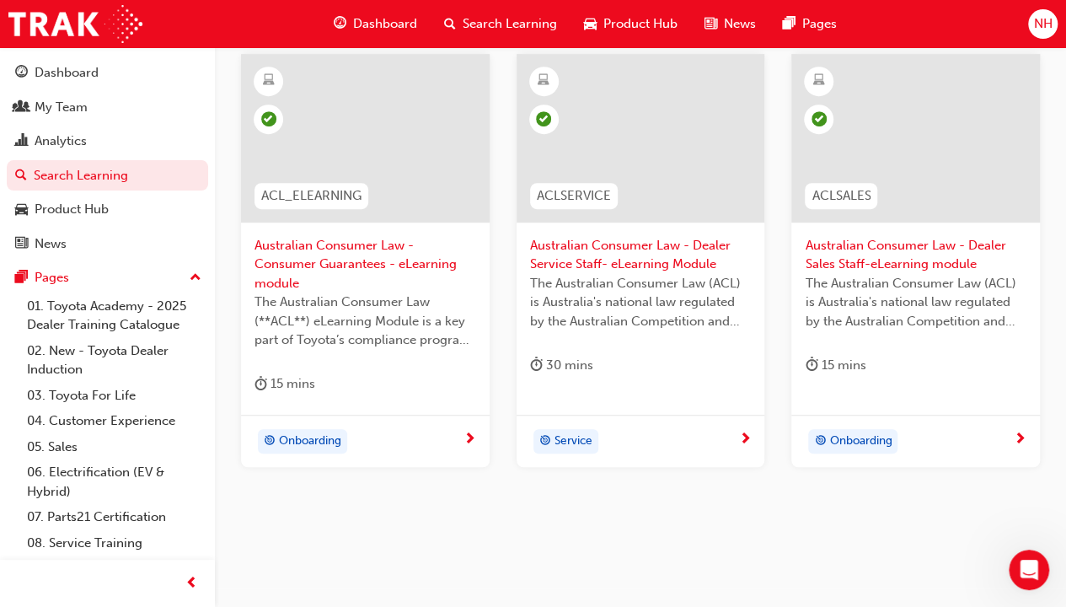
scroll to position [337, 0]
click at [882, 244] on span "Australian Consumer Law - Dealer Sales Staff-eLearning module" at bounding box center [916, 254] width 222 height 38
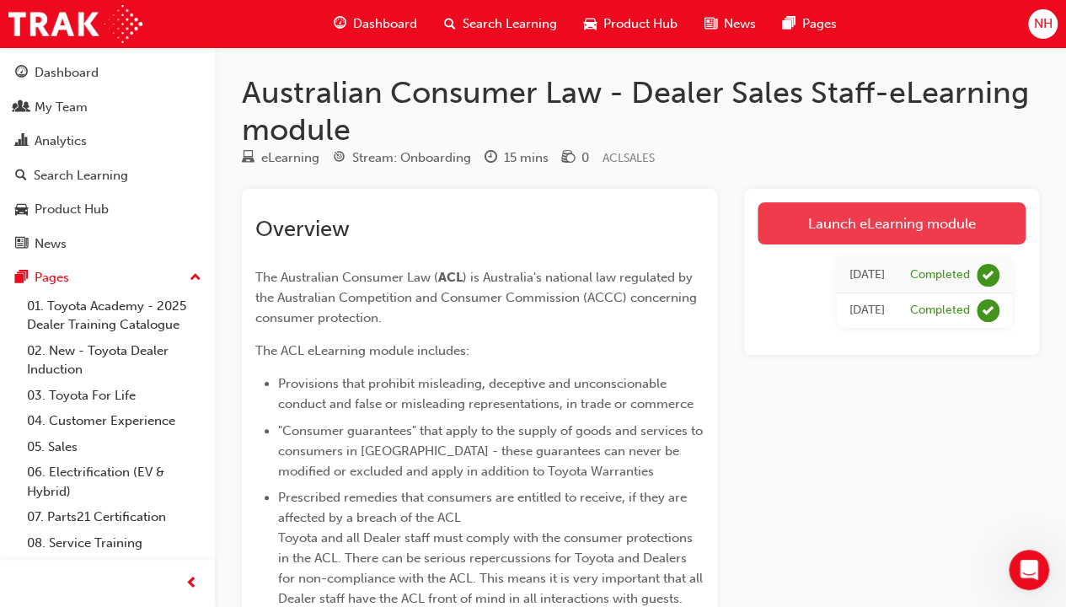
click at [902, 213] on link "Launch eLearning module" at bounding box center [892, 223] width 268 height 42
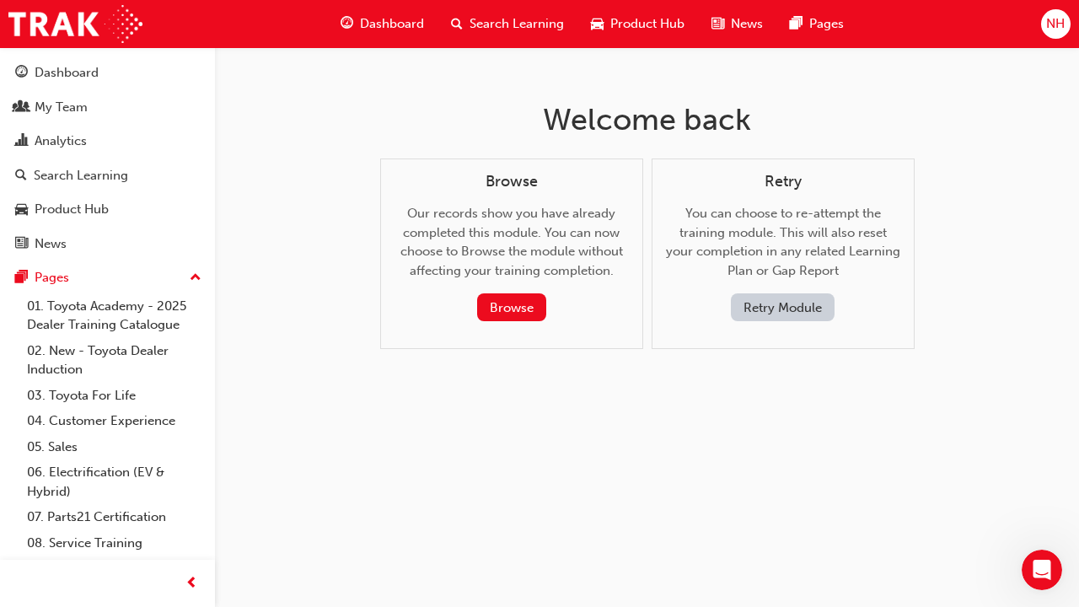
click at [806, 307] on button "Retry Module" at bounding box center [783, 307] width 104 height 28
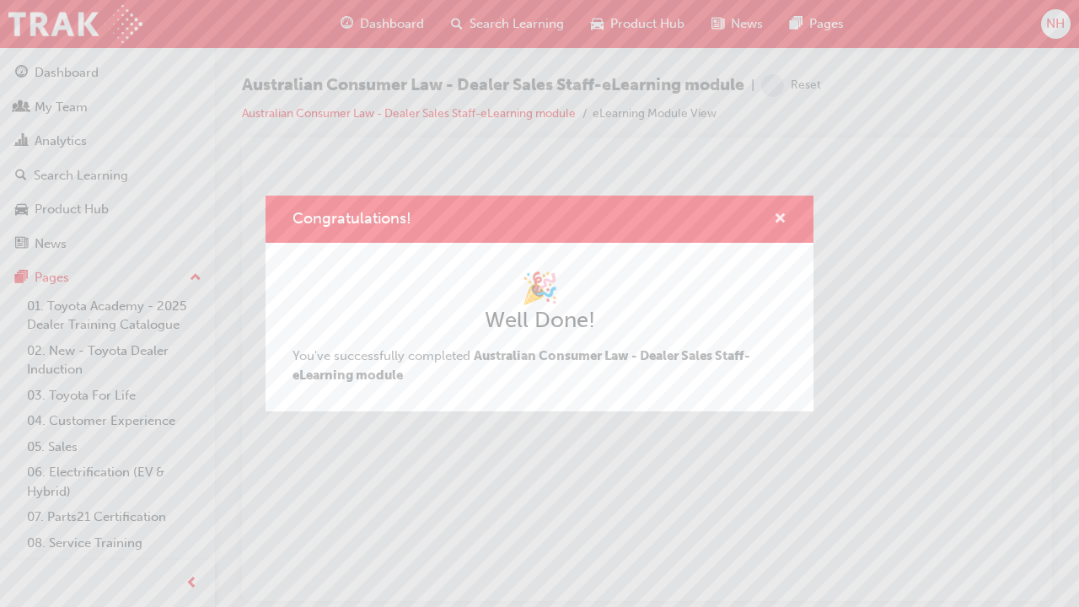
click at [781, 214] on span "cross-icon" at bounding box center [780, 219] width 13 height 15
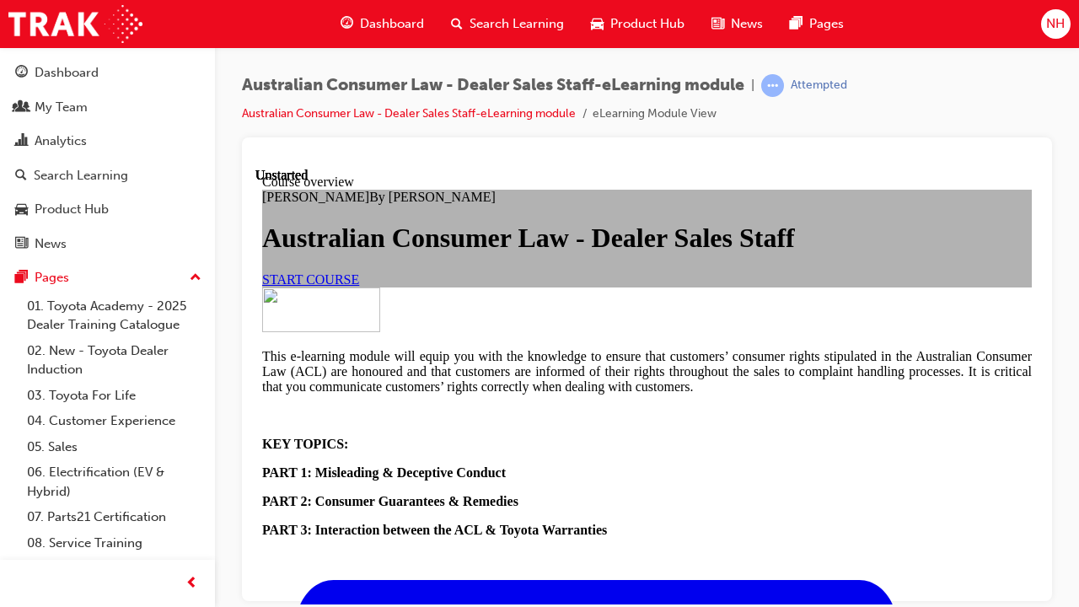
scroll to position [253, 0]
click at [359, 271] on span "START COURSE" at bounding box center [310, 278] width 97 height 14
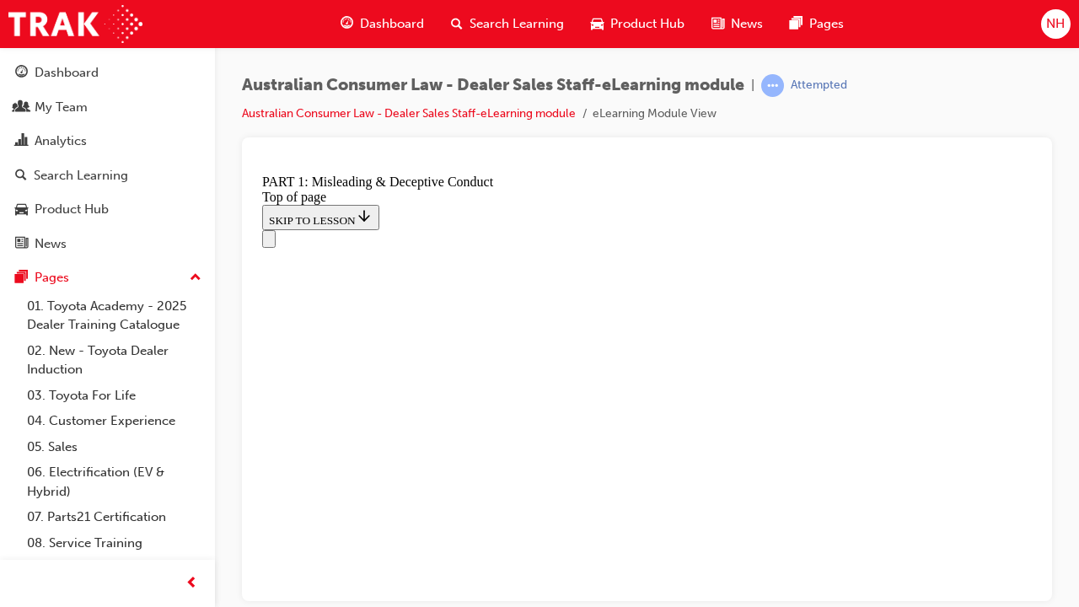
scroll to position [1233, 0]
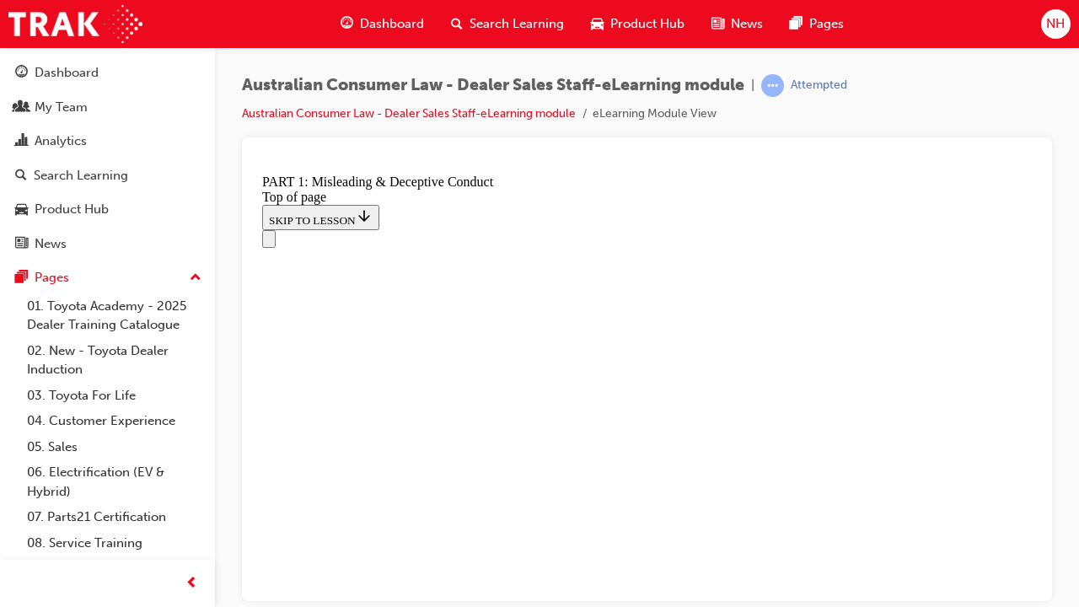
scroll to position [1238, 0]
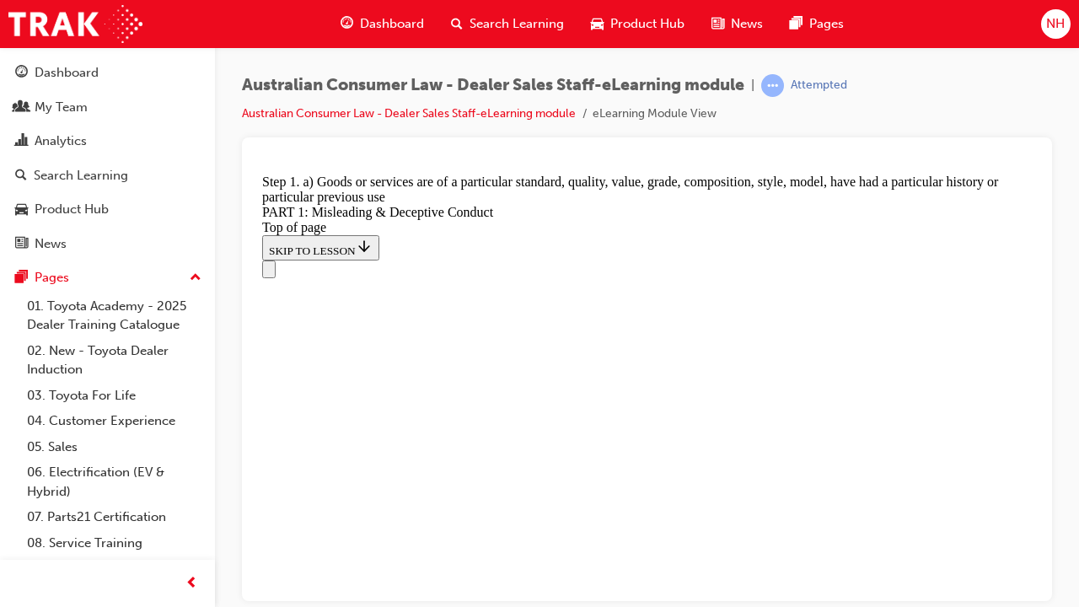
scroll to position [1984, 0]
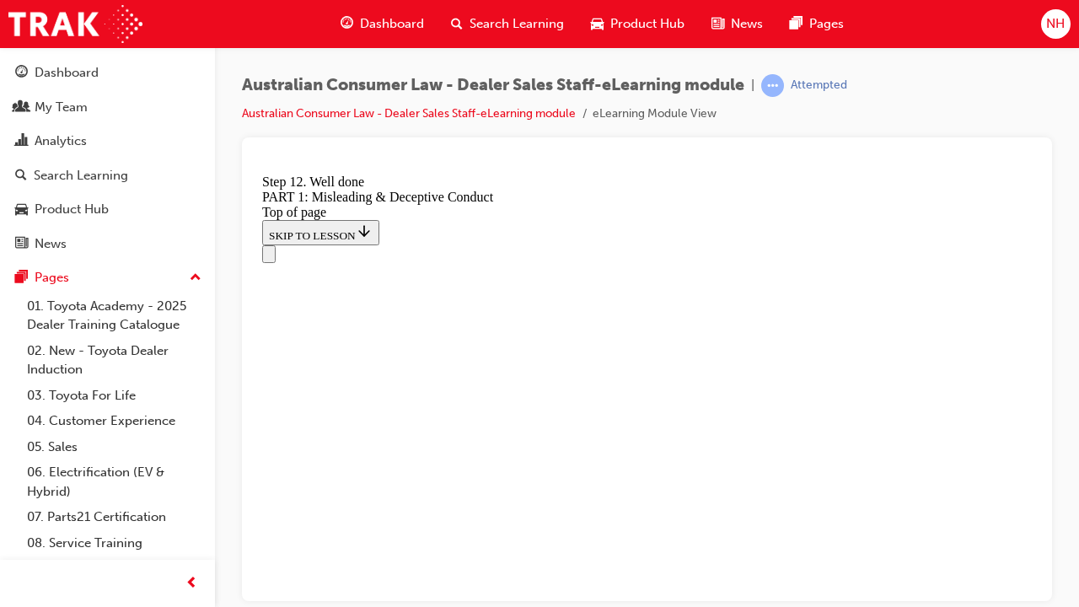
scroll to position [2180, 0]
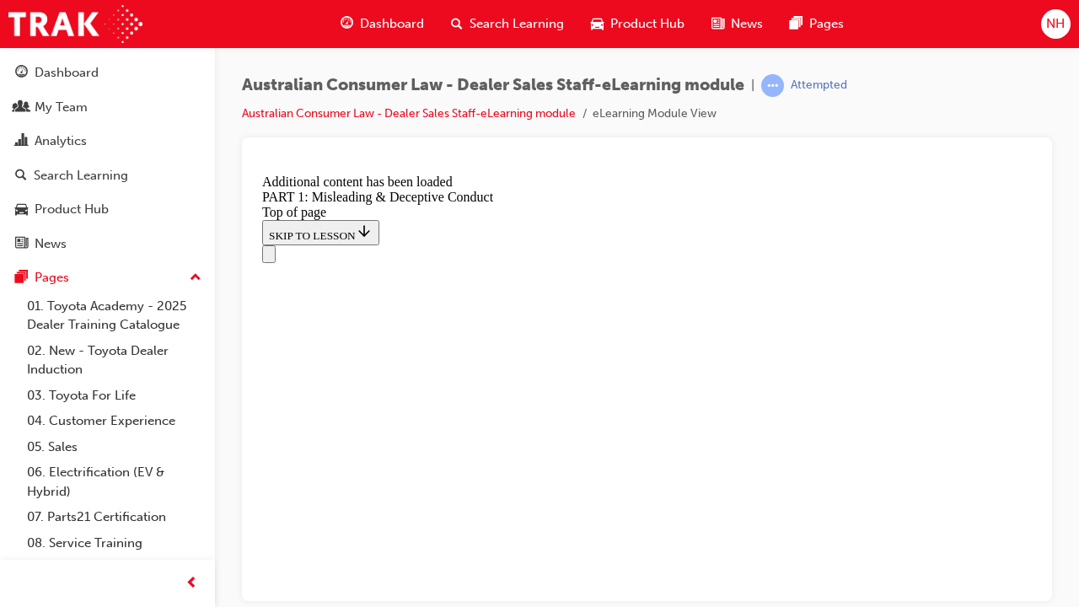
scroll to position [3468, 0]
drag, startPoint x: 439, startPoint y: 389, endPoint x: 466, endPoint y: 401, distance: 29.8
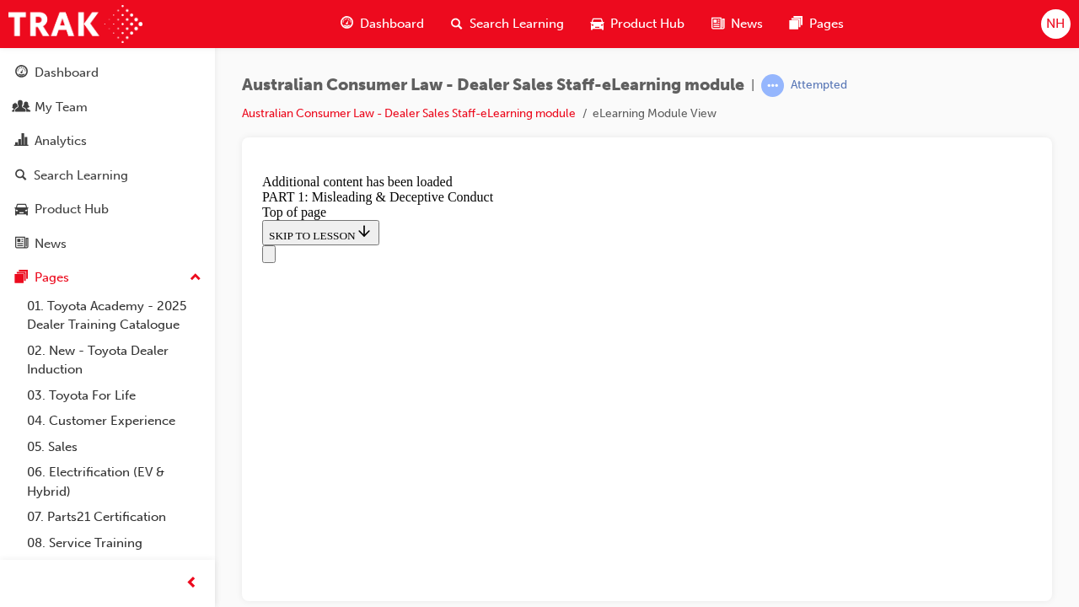
scroll to position [4231, 0]
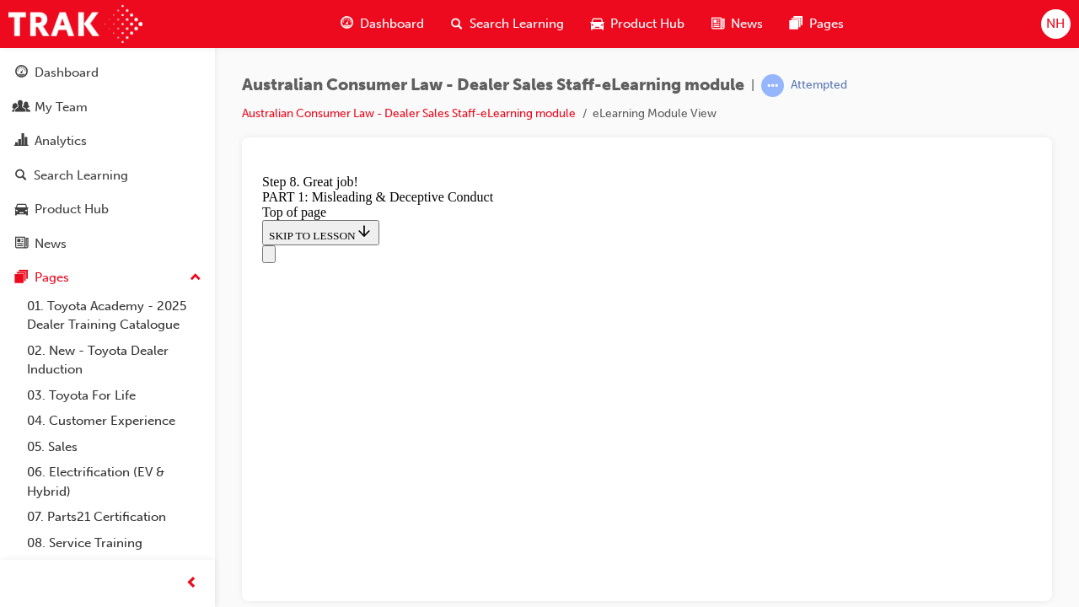
scroll to position [4428, 0]
click button "START"
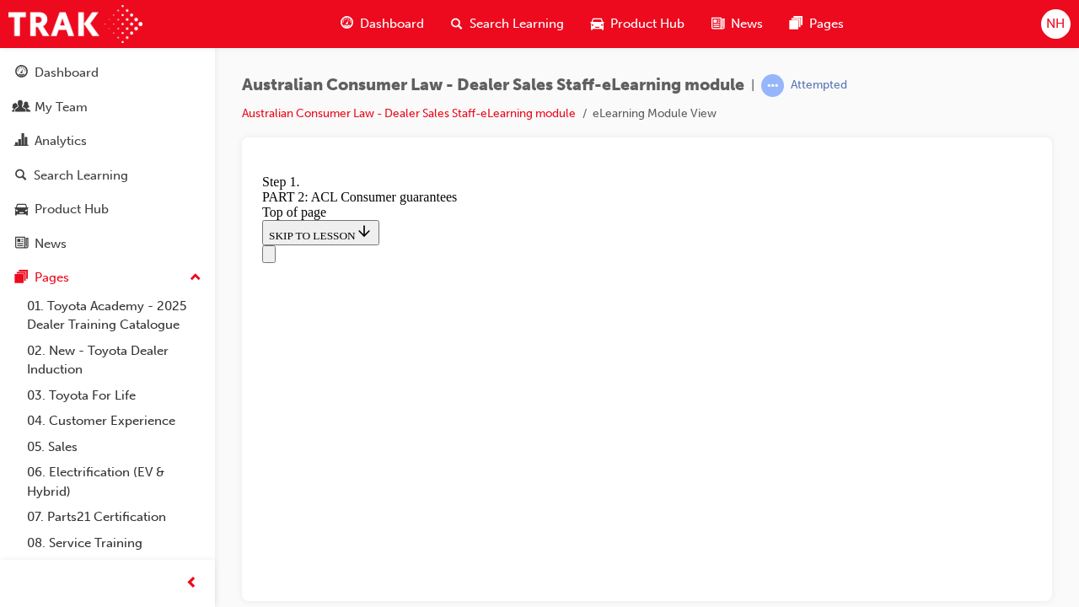
scroll to position [2698, 0]
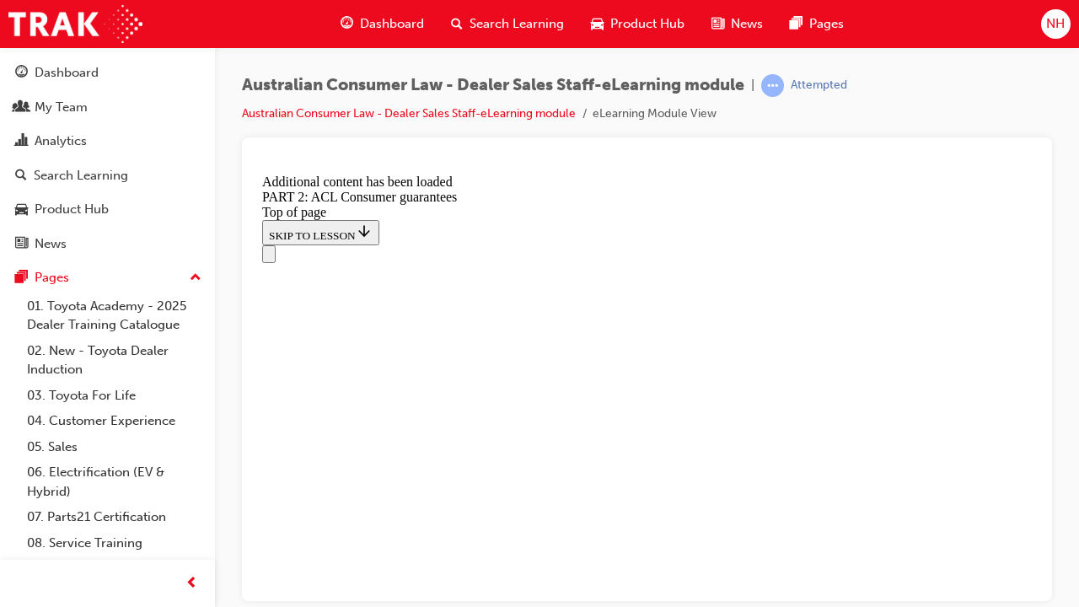
scroll to position [7823, 0]
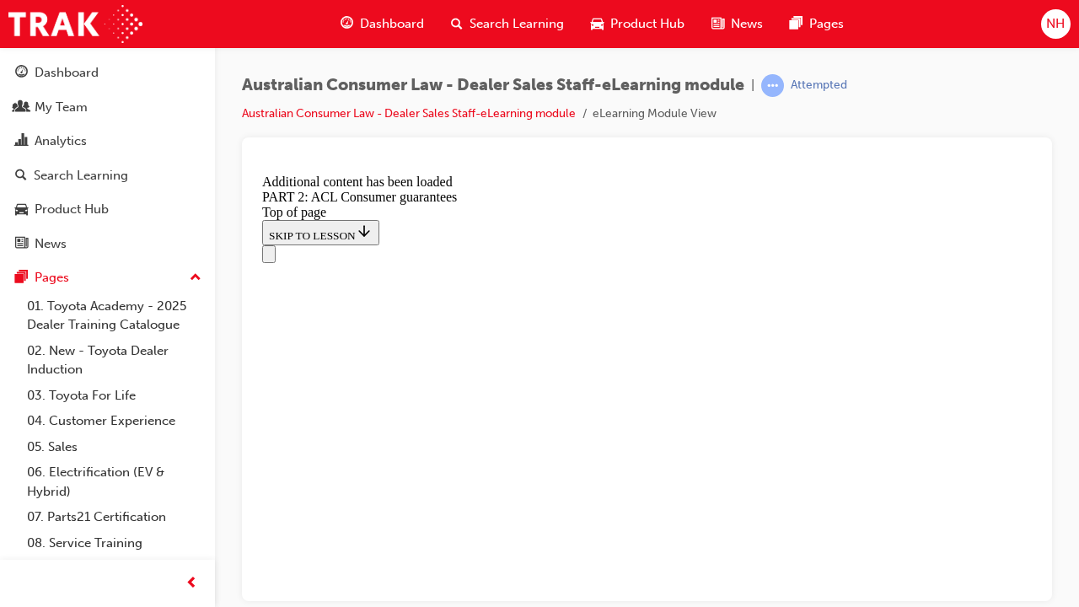
scroll to position [10971, 0]
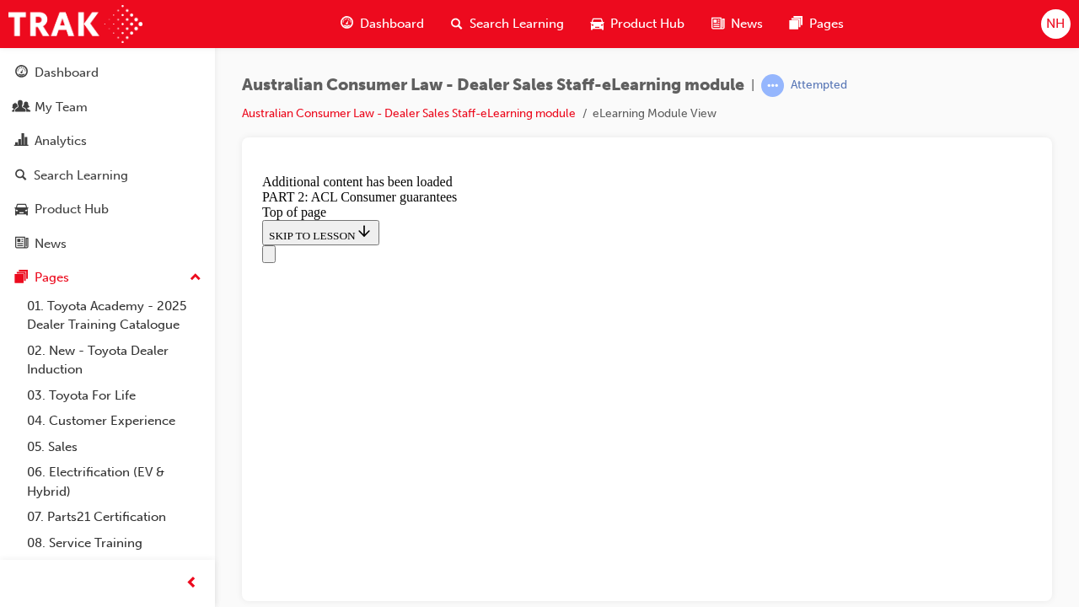
scroll to position [14663, 0]
drag, startPoint x: 697, startPoint y: 466, endPoint x: 548, endPoint y: 470, distance: 149.3
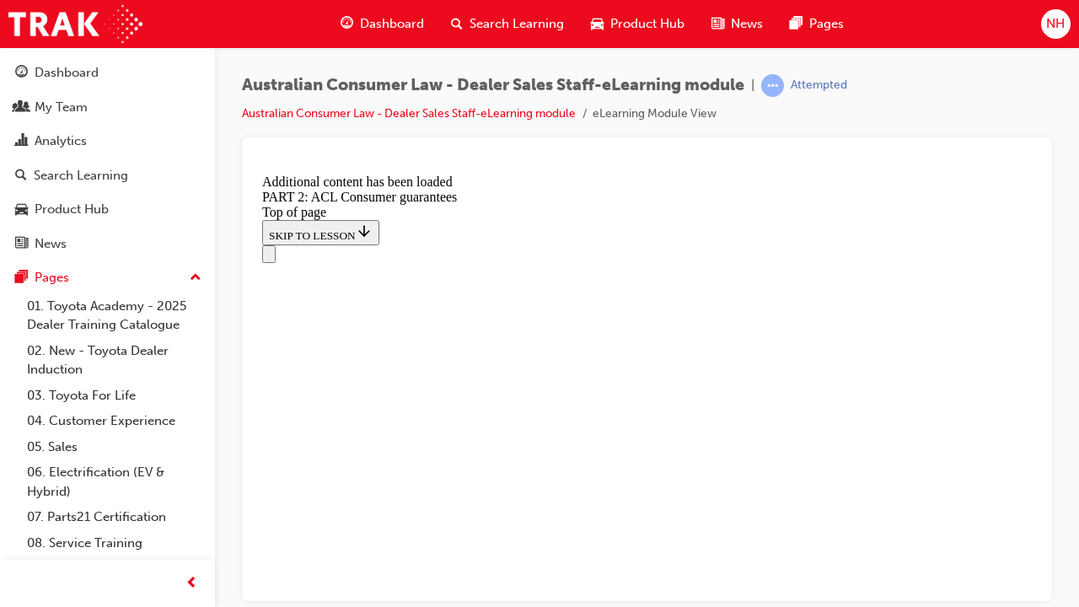
scroll to position [14883, 0]
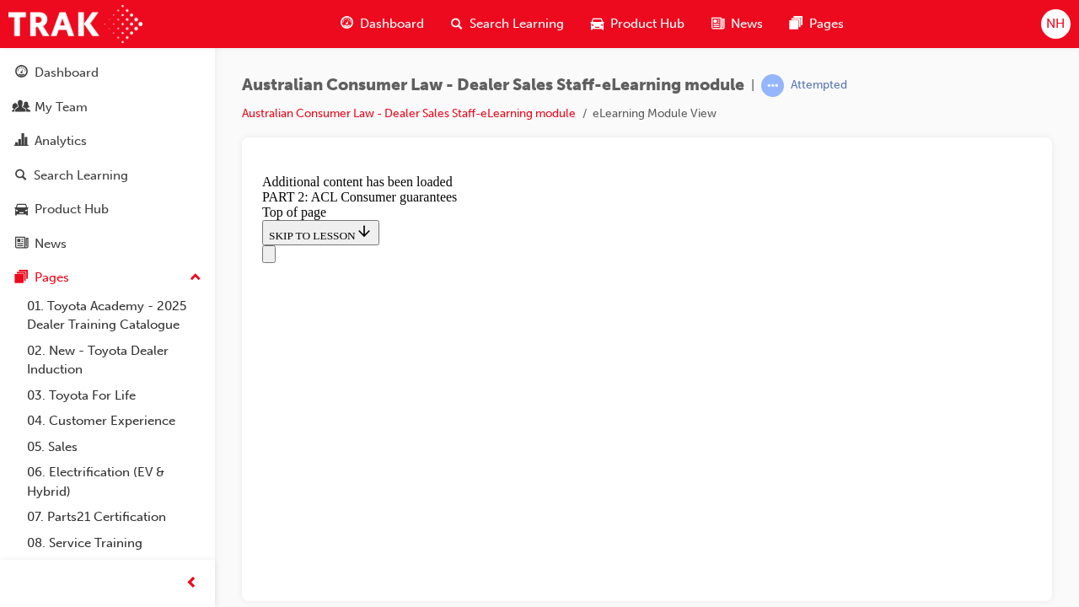
scroll to position [17080, 0]
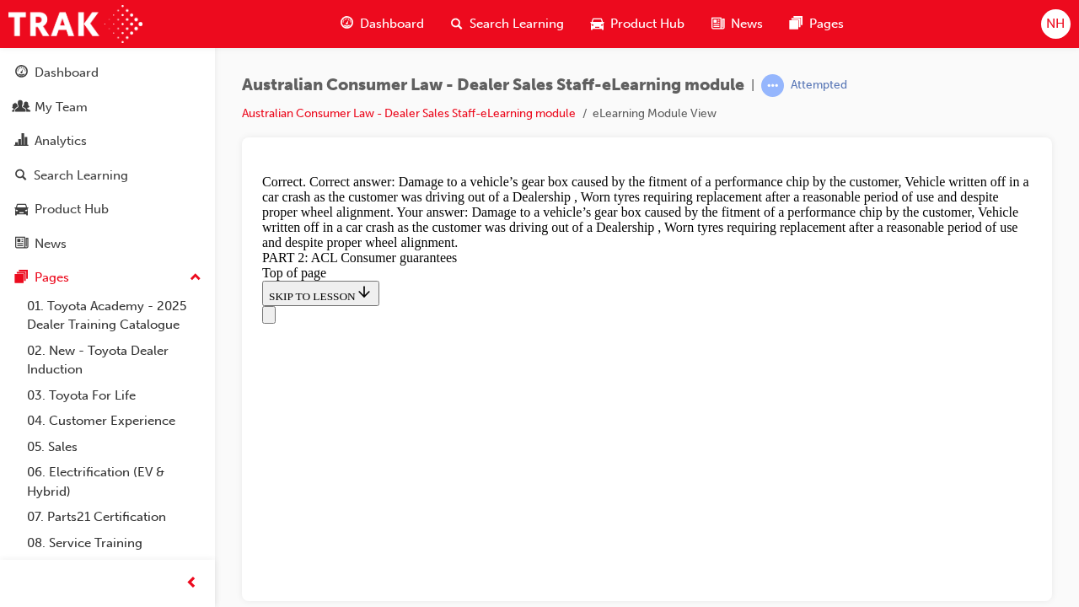
scroll to position [17500, 0]
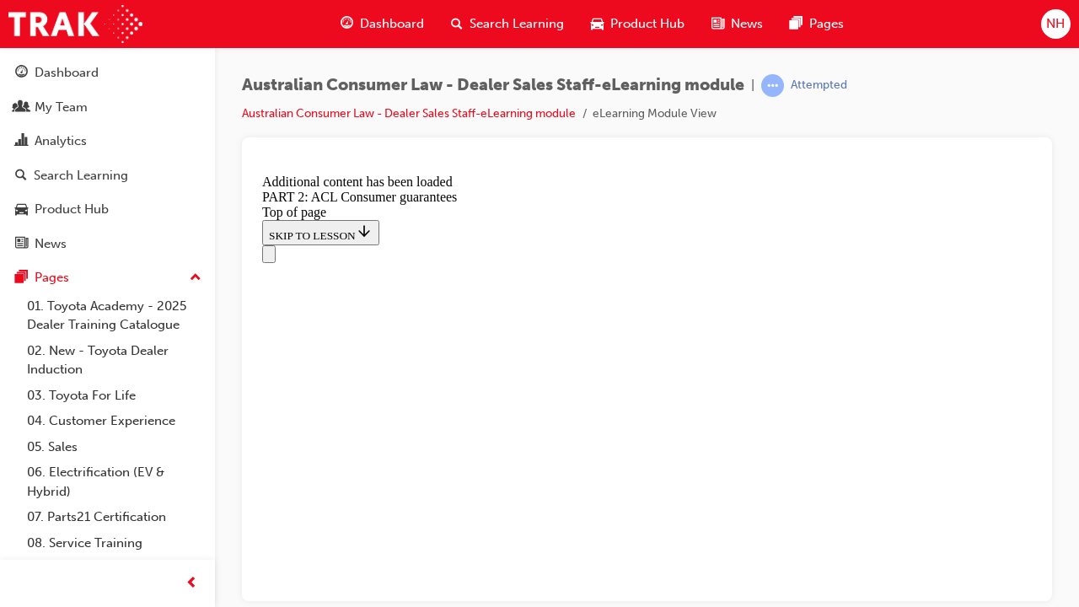
scroll to position [18911, 0]
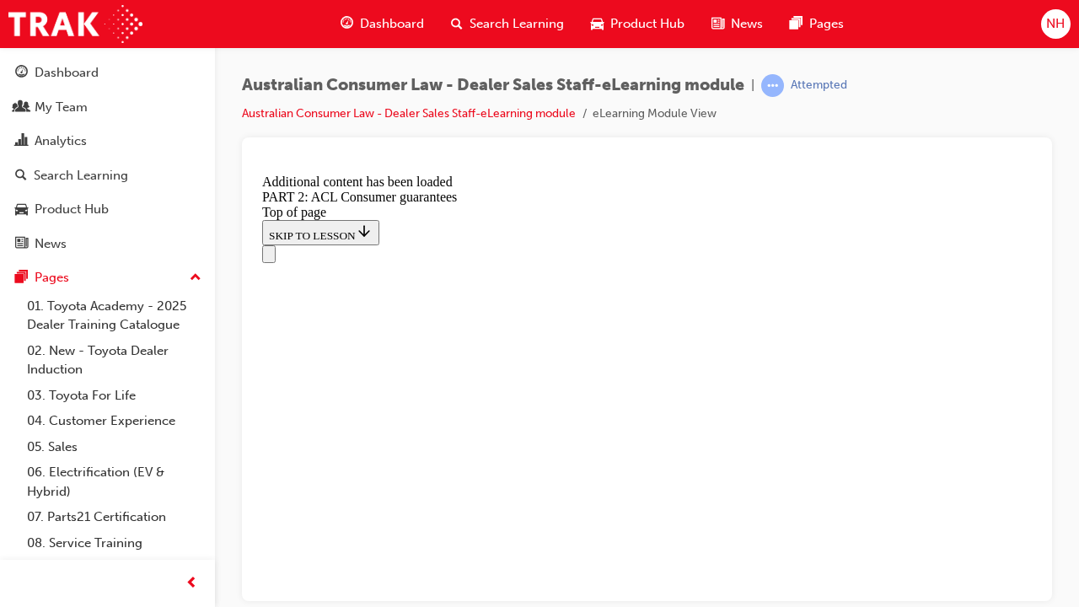
scroll to position [20735, 0]
drag, startPoint x: 636, startPoint y: 579, endPoint x: 638, endPoint y: 565, distance: 14.6
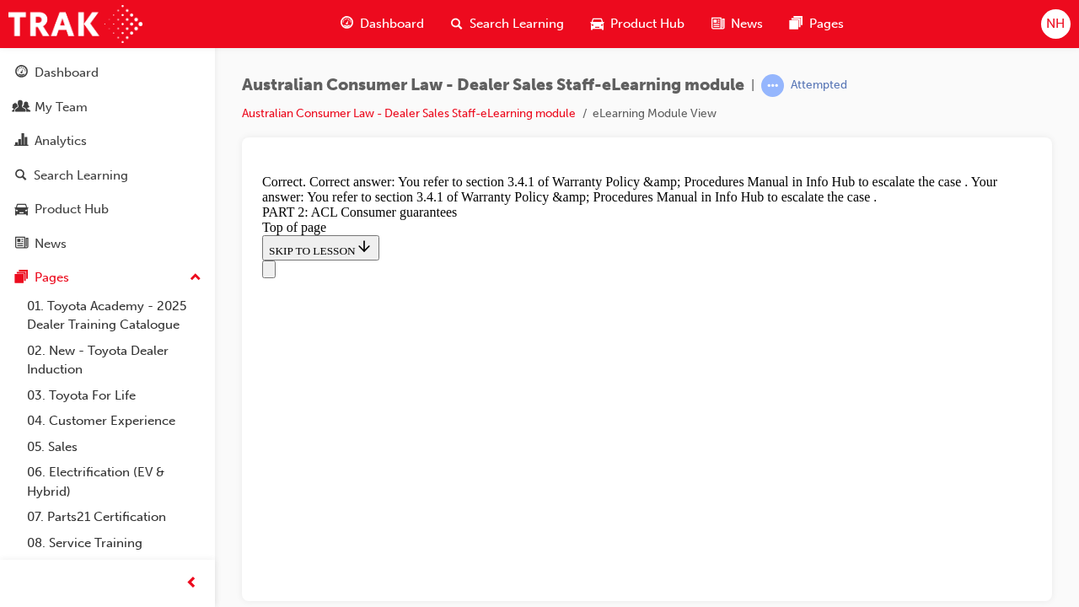
scroll to position [21855, 0]
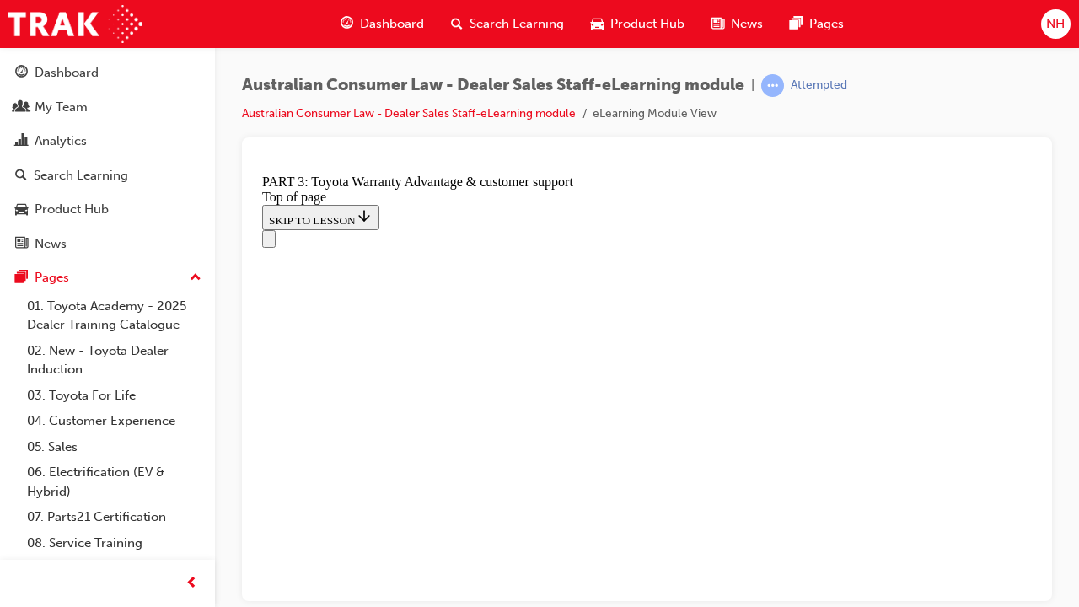
scroll to position [1147, 0]
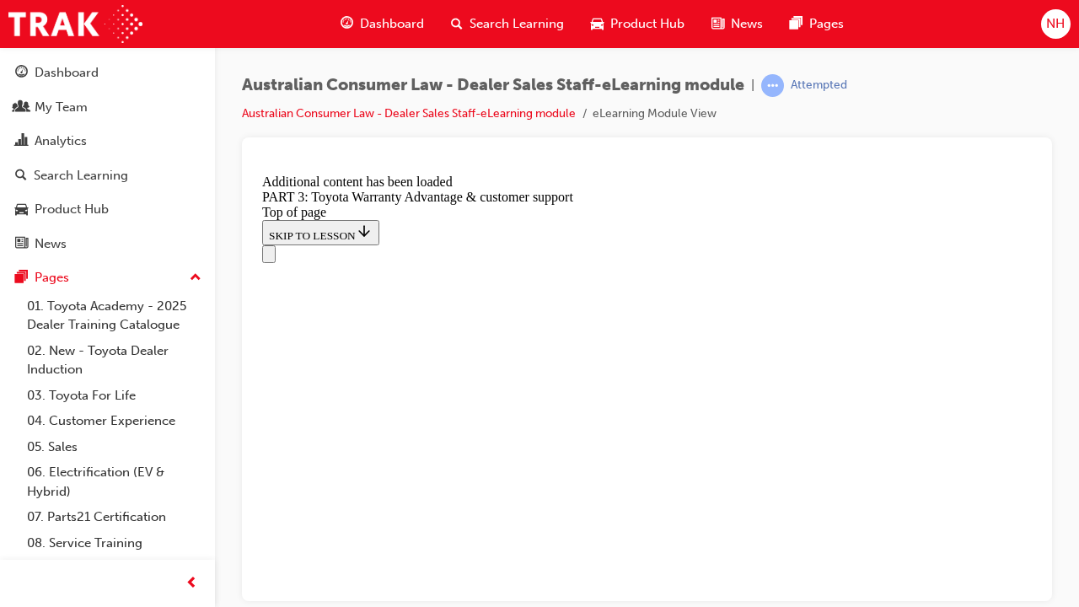
scroll to position [2242, 0]
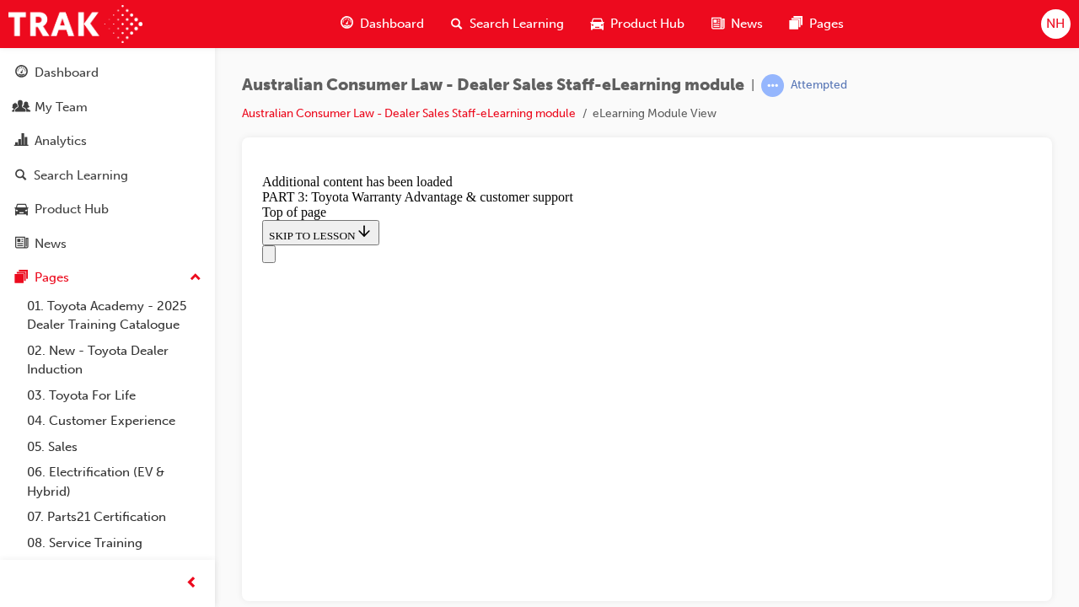
scroll to position [4770, 0]
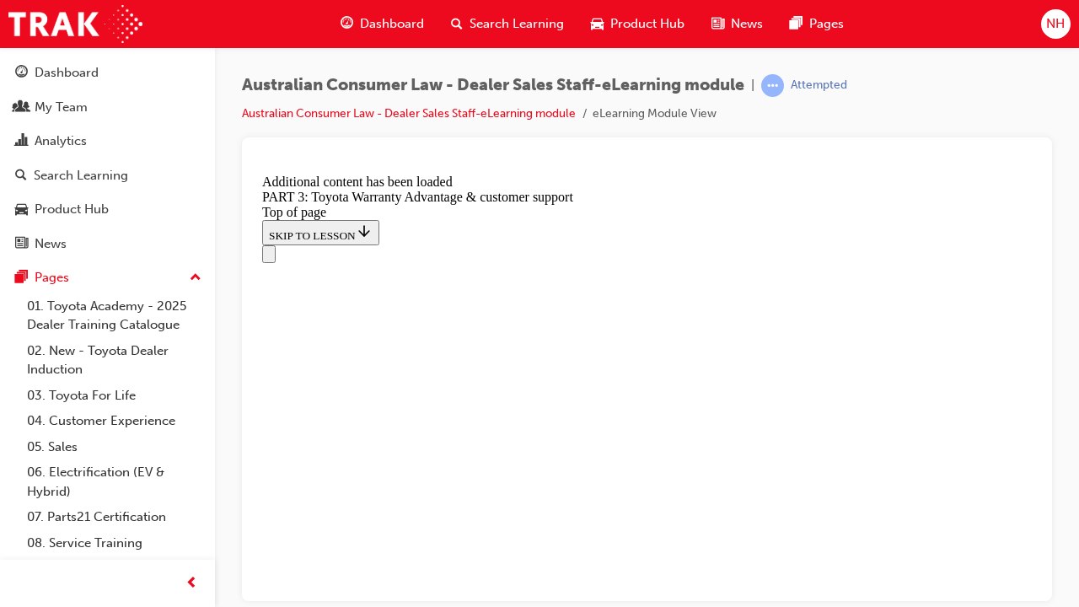
scroll to position [5829, 0]
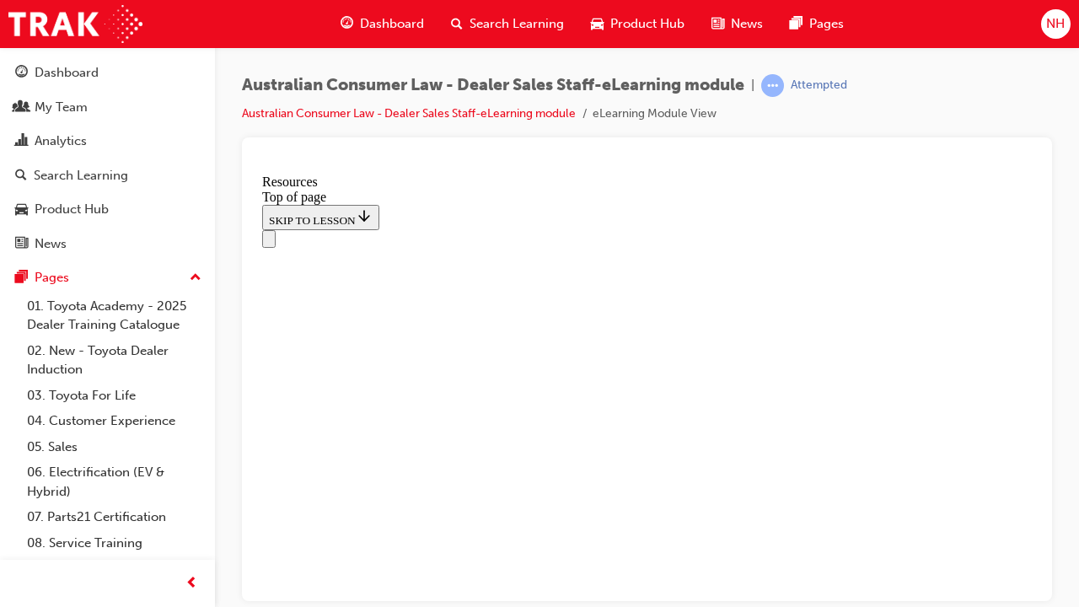
scroll to position [1019, 0]
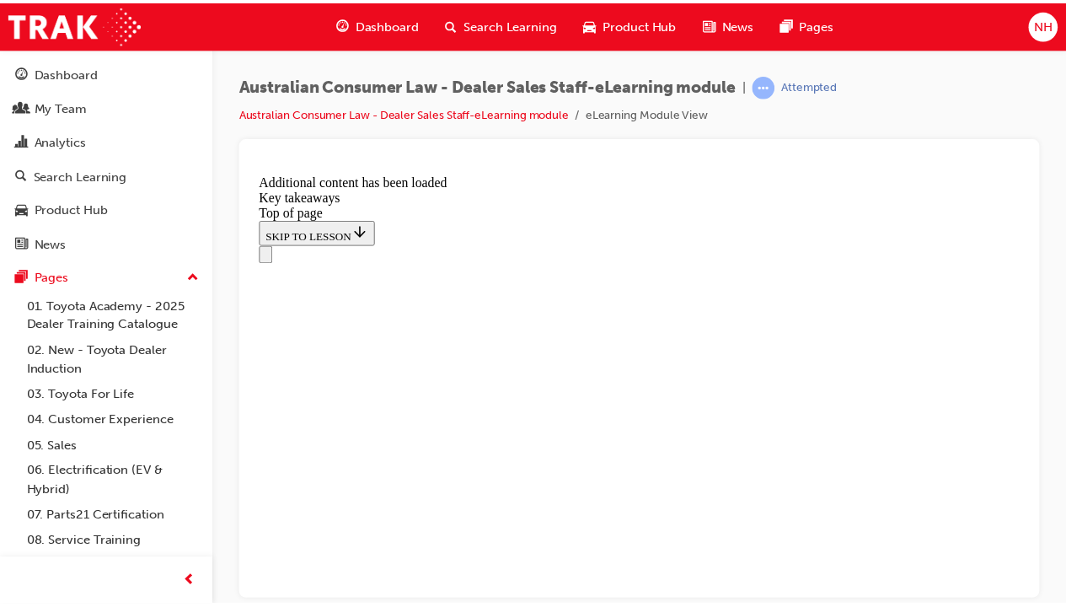
scroll to position [545, 0]
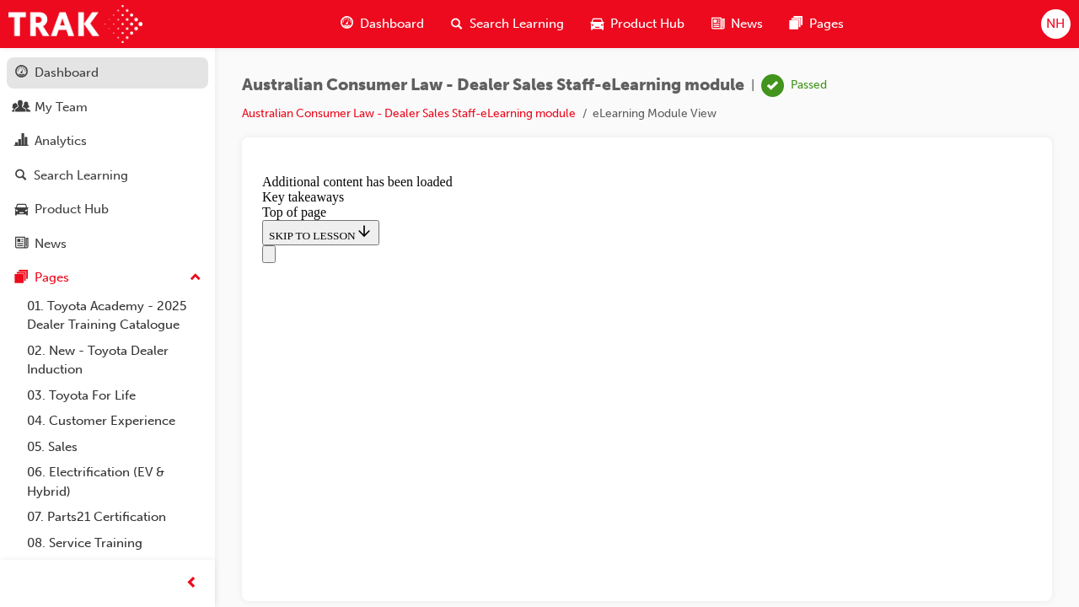
click at [79, 73] on div "Dashboard" at bounding box center [67, 72] width 64 height 19
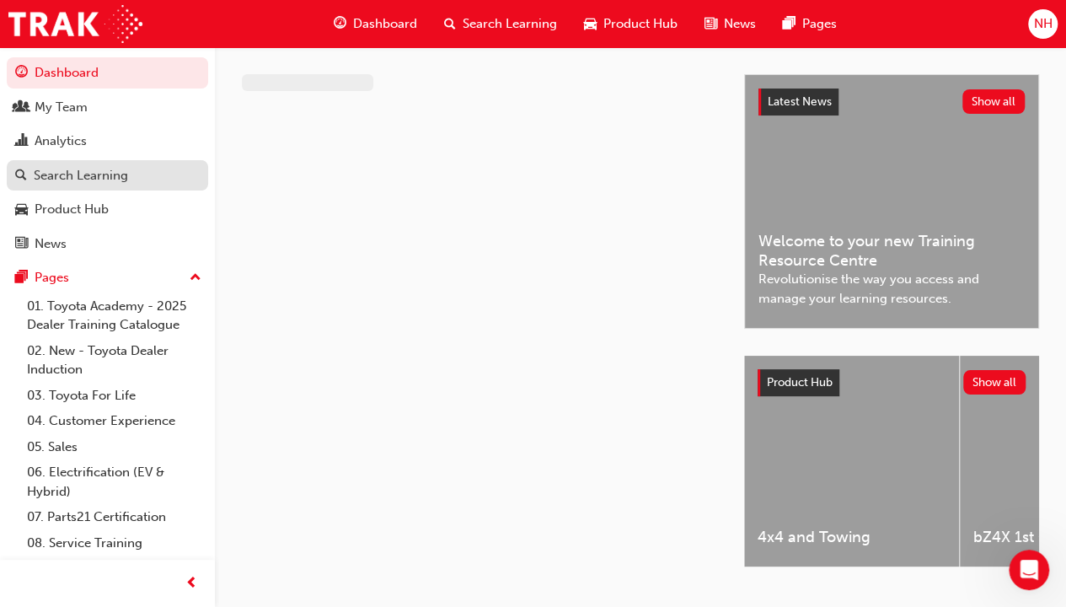
click at [47, 176] on div "Search Learning" at bounding box center [81, 175] width 94 height 19
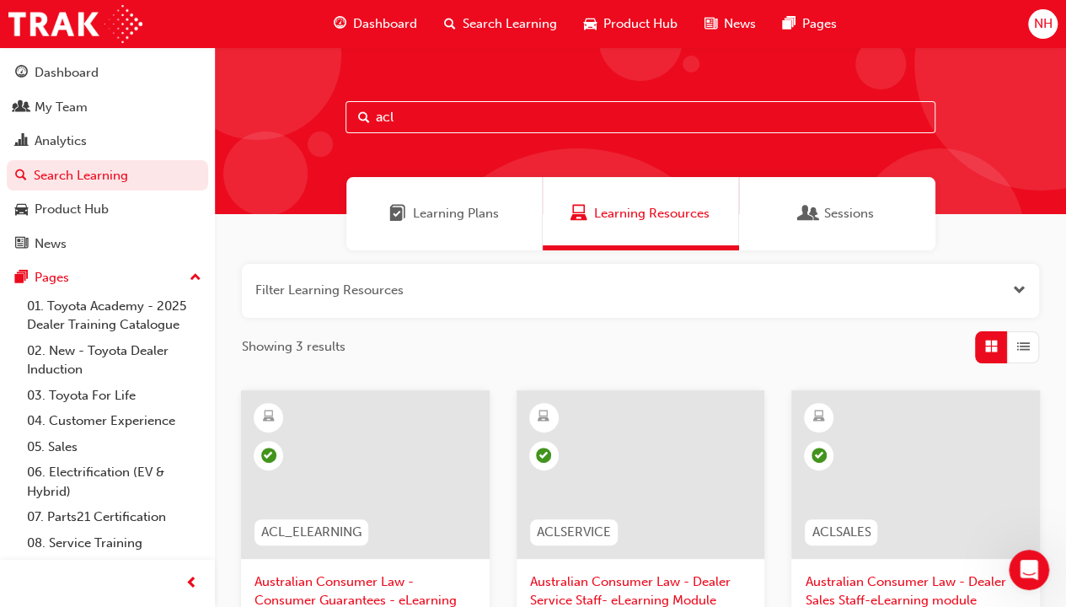
click at [888, 209] on div "Sessions" at bounding box center [837, 213] width 196 height 73
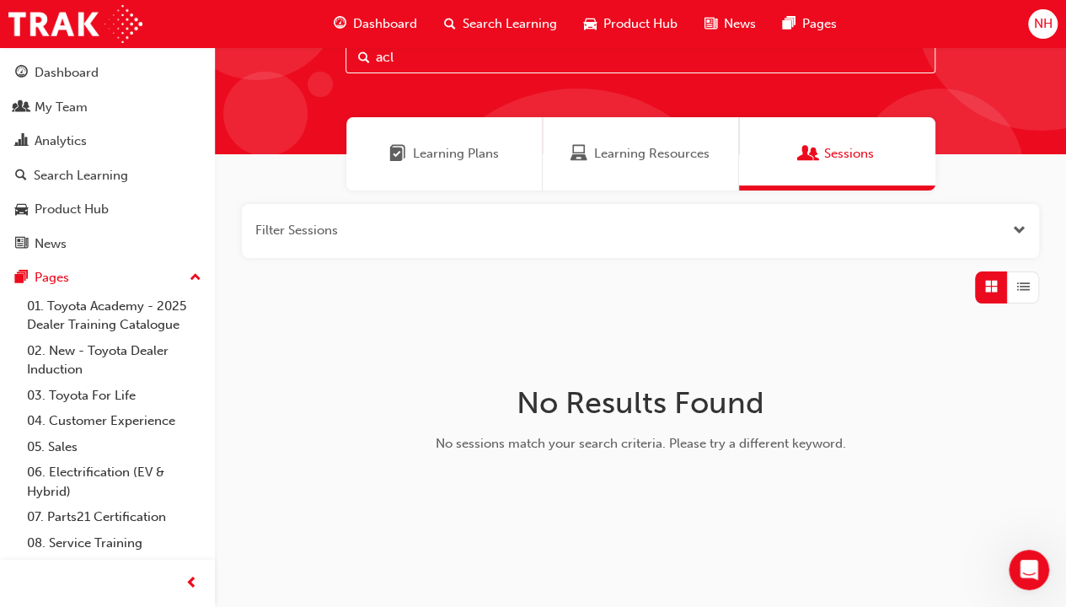
scroll to position [83, 0]
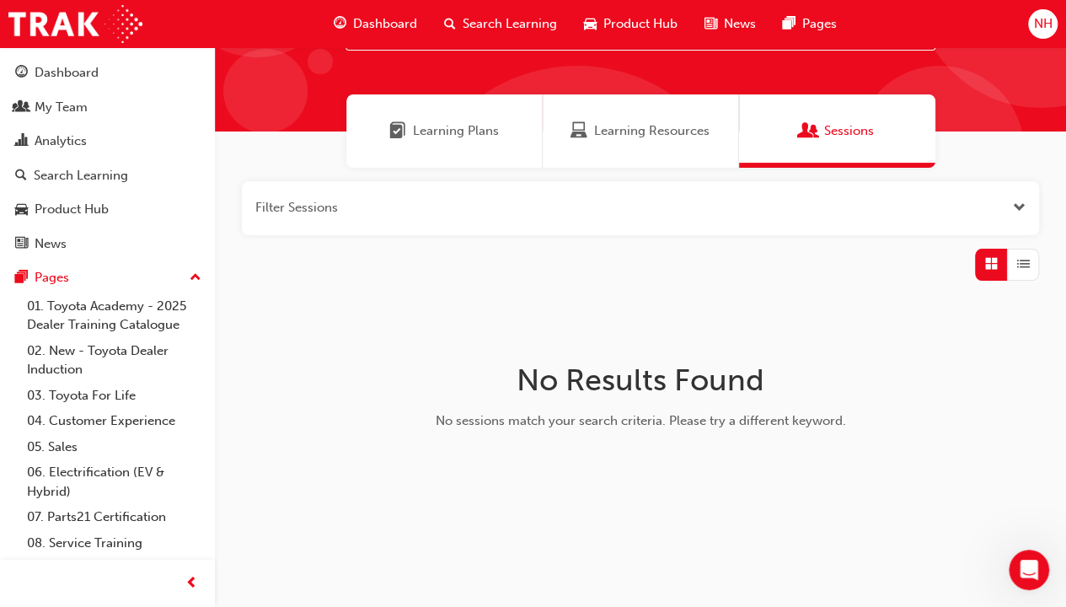
click at [491, 125] on span "Learning Plans" at bounding box center [456, 130] width 86 height 19
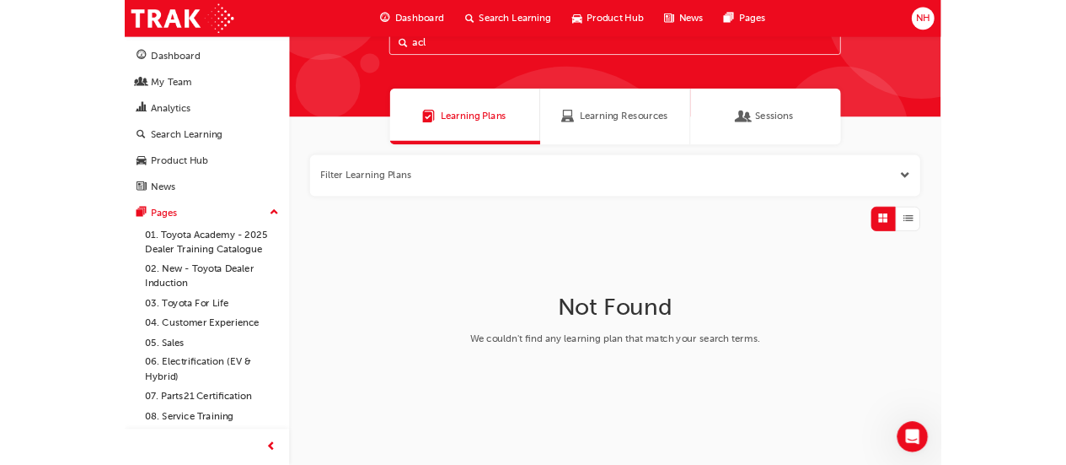
scroll to position [83, 0]
